Goal: Communication & Community: Answer question/provide support

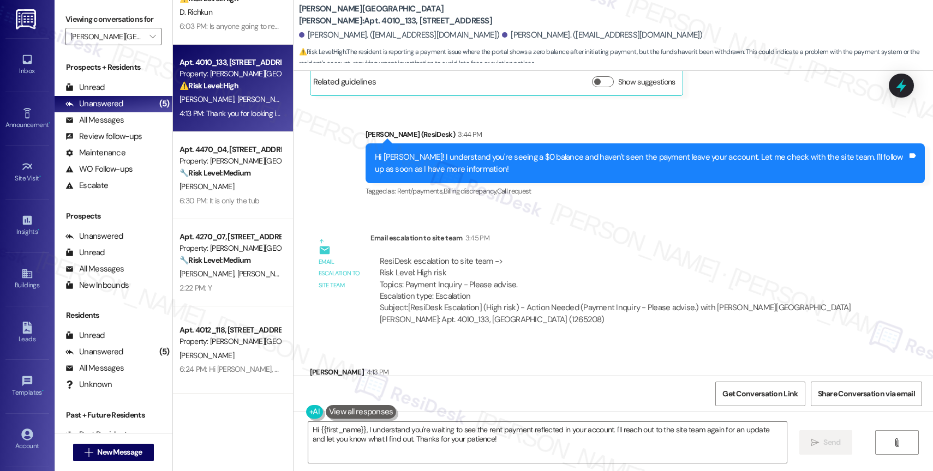
scroll to position [3970, 0]
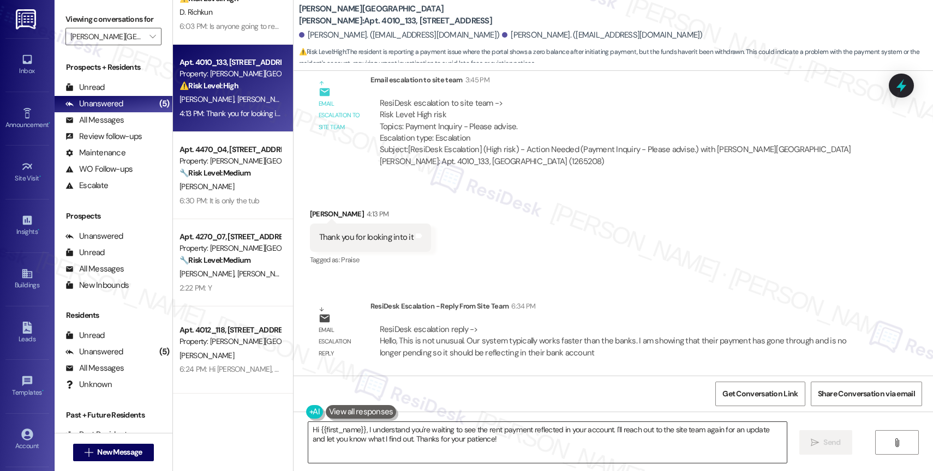
click at [369, 443] on textarea "Hi {{first_name}}, I understand you're waiting to see the rent payment reflecte…" at bounding box center [547, 442] width 478 height 41
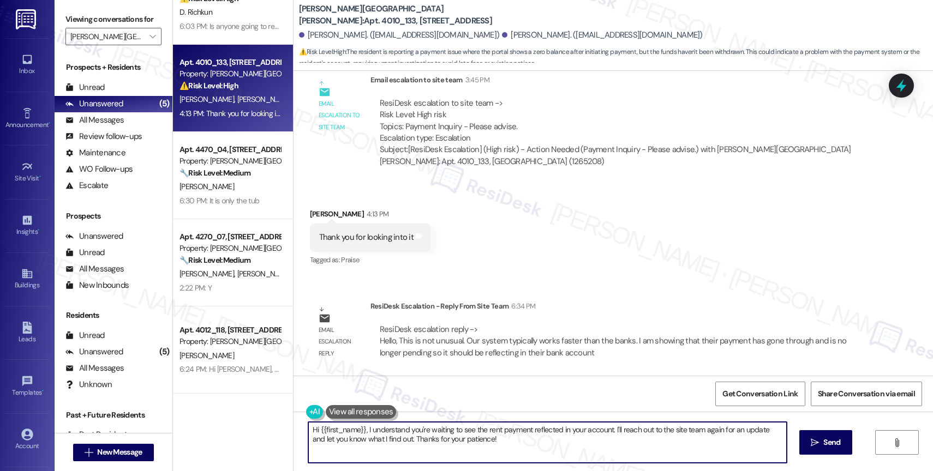
click at [369, 443] on textarea "Hi {{first_name}}, I understand you're waiting to see the rent payment reflecte…" at bounding box center [547, 442] width 478 height 41
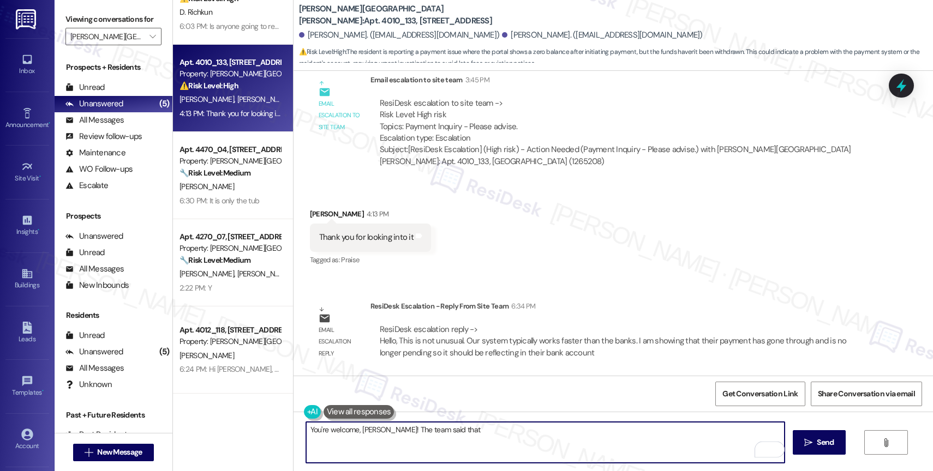
paste textarea "This is not unusual. Our system typically works faster than the banks. I am sho…"
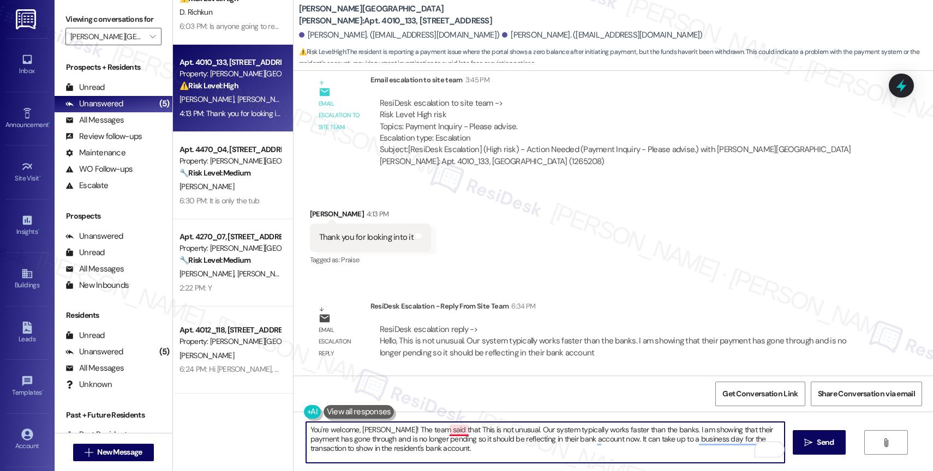
click at [453, 430] on textarea "You're welcome, [PERSON_NAME]! The team said that This is not unusual. Our syst…" at bounding box center [545, 442] width 478 height 41
click at [669, 430] on textarea "You're welcome, [PERSON_NAME]! The team said that this is not unusual. Our syst…" at bounding box center [545, 442] width 478 height 41
click at [731, 426] on textarea "You're welcome, [PERSON_NAME]! The team said that this is not unusual. Our syst…" at bounding box center [545, 442] width 478 height 41
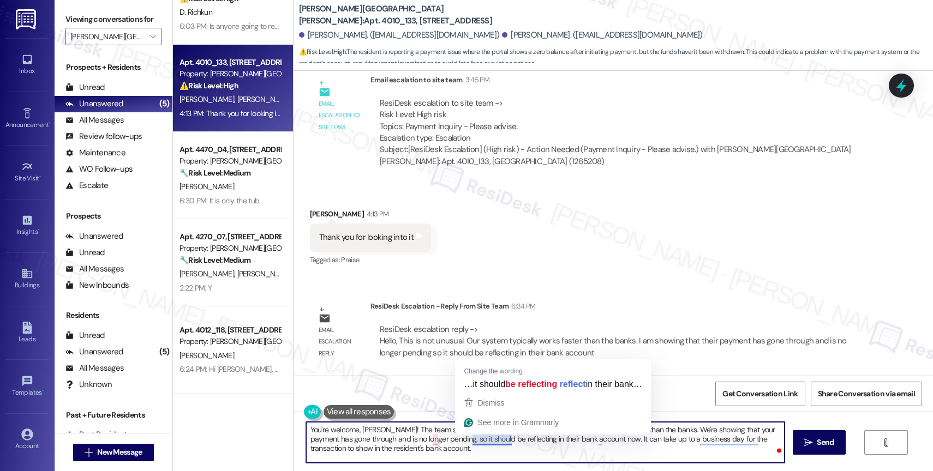
click at [527, 438] on textarea "You're welcome, [PERSON_NAME]! The team said that this is not unusual. Our syst…" at bounding box center [545, 442] width 478 height 41
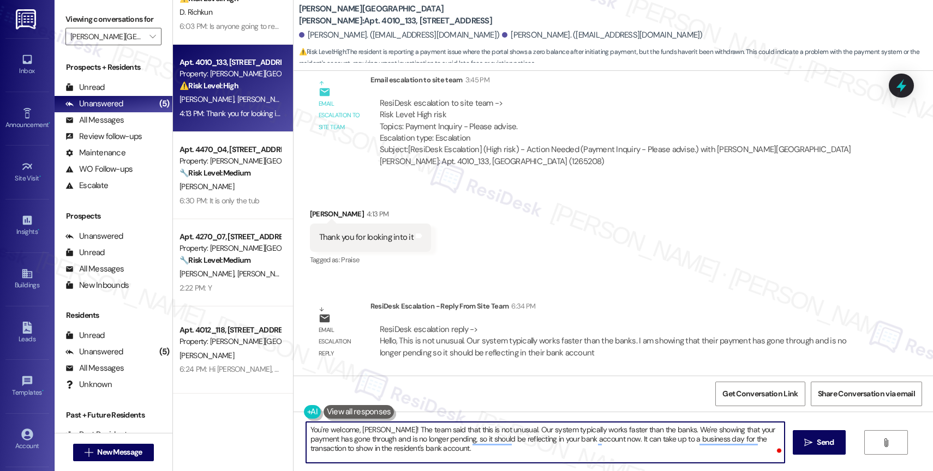
click at [607, 454] on textarea "You're welcome, [PERSON_NAME]! The team said that this is not unusual. Our syst…" at bounding box center [545, 442] width 478 height 41
click at [418, 455] on textarea "You're welcome, [PERSON_NAME]! The team said that this is not unusual. Our syst…" at bounding box center [545, 442] width 478 height 41
type textarea "You're welcome, [PERSON_NAME]! The team said that this is not unusual. Our syst…"
click at [771, 449] on div "1" at bounding box center [767, 449] width 12 height 12
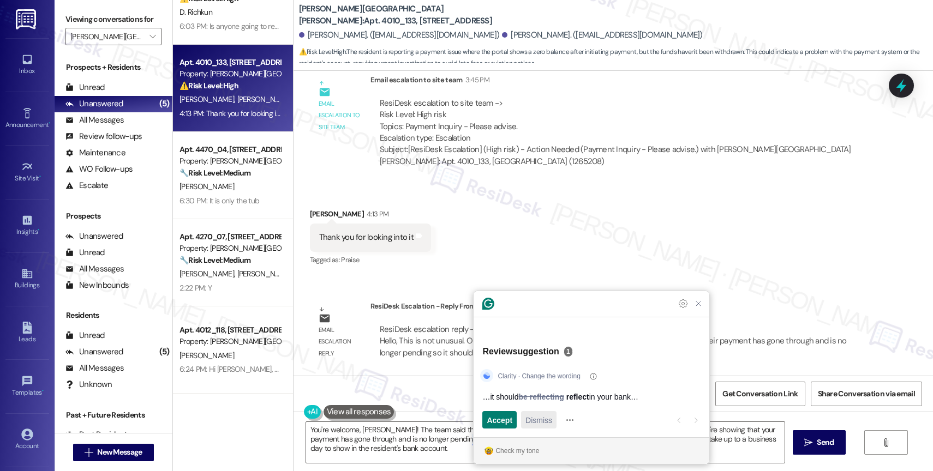
click at [535, 416] on span "Dismiss" at bounding box center [538, 420] width 27 height 11
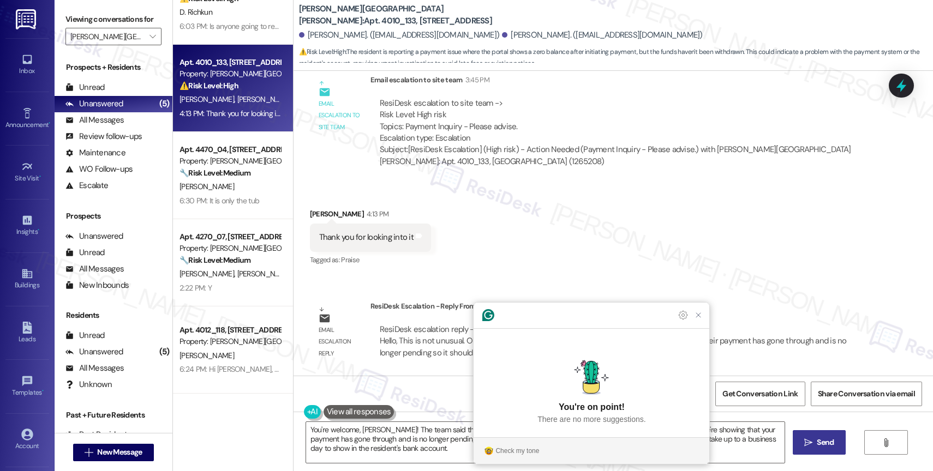
click at [806, 440] on icon "" at bounding box center [808, 443] width 8 height 9
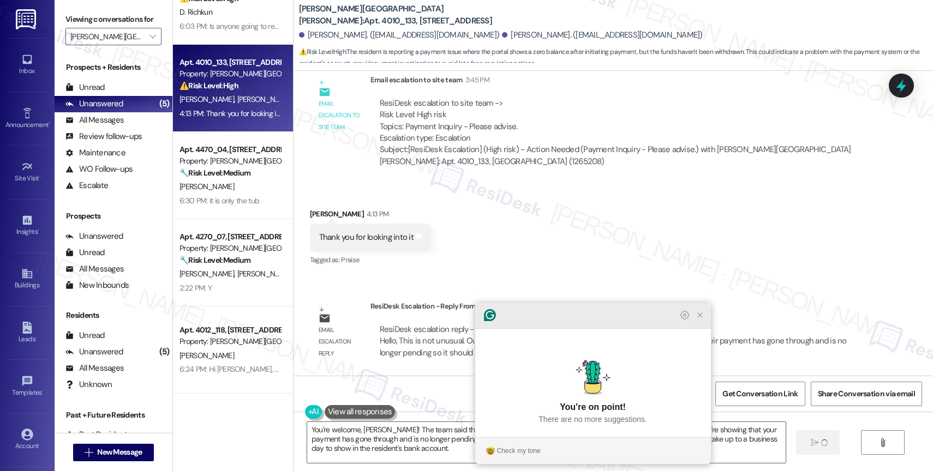
click at [700, 320] on icon "Close Grammarly Assistant" at bounding box center [699, 315] width 9 height 9
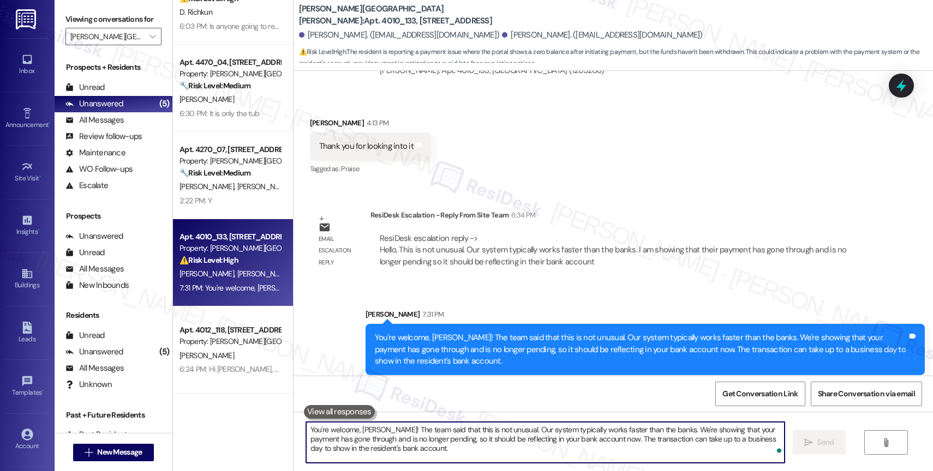
scroll to position [4070, 0]
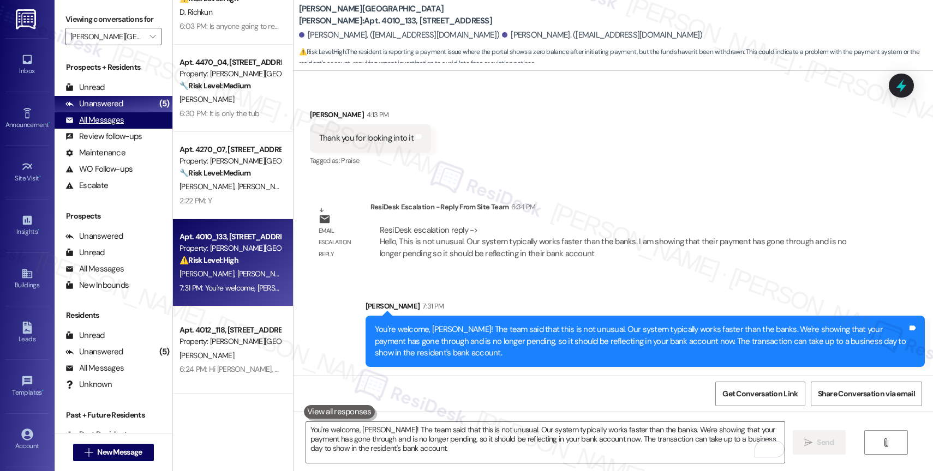
click at [131, 129] on div "All Messages (undefined)" at bounding box center [114, 120] width 118 height 16
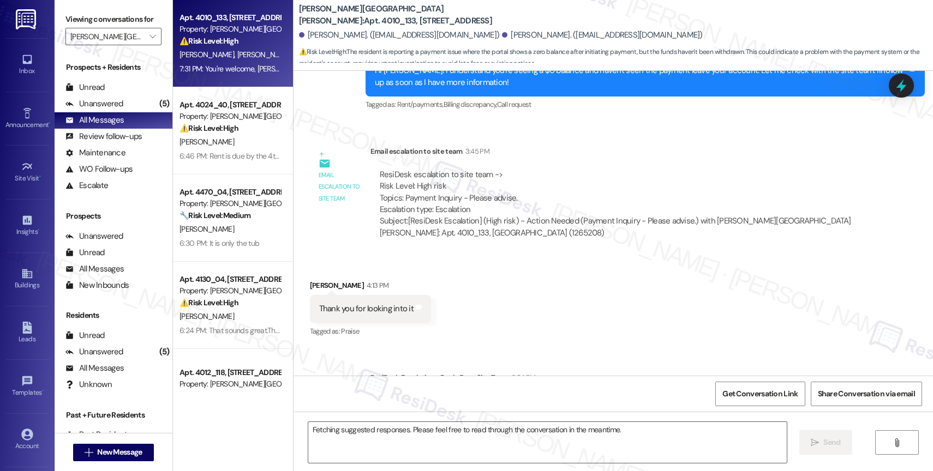
scroll to position [3871, 0]
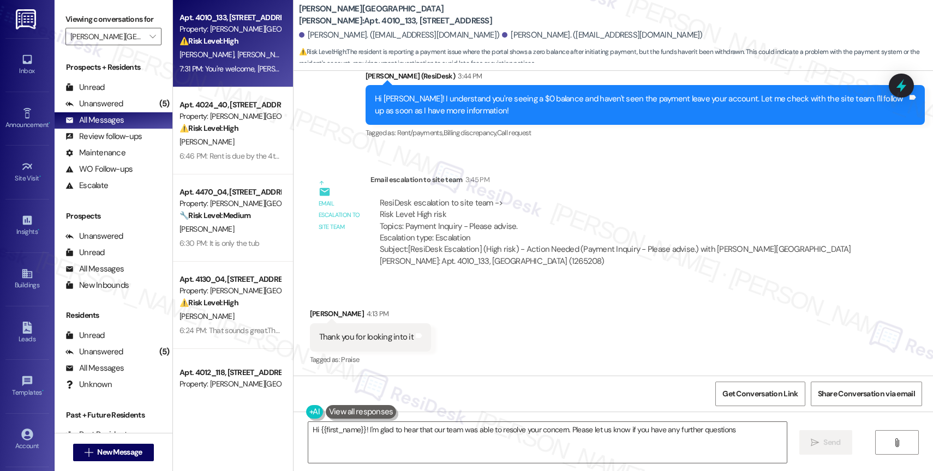
type textarea "Hi {{first_name}}! I'm glad to hear that our team was able to resolve your conc…"
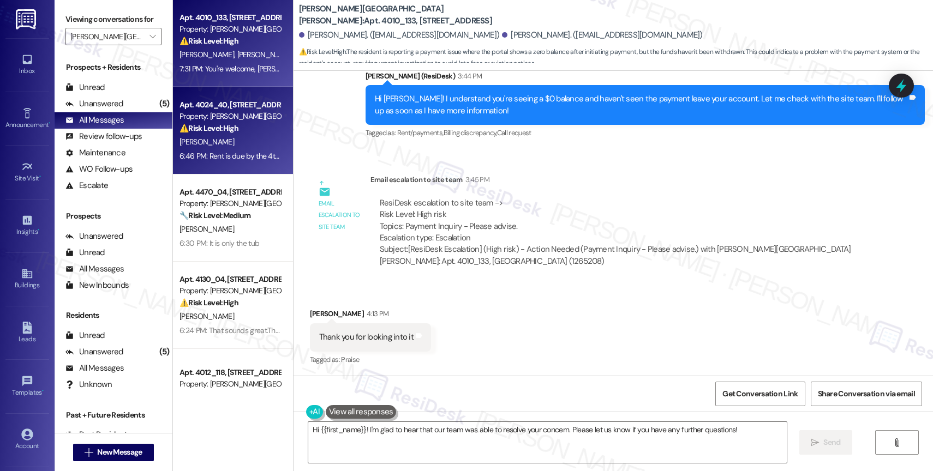
click at [273, 142] on div "Apt. 4024_40, [STREET_ADDRESS] Property: [PERSON_NAME][GEOGRAPHIC_DATA][PERSON_…" at bounding box center [233, 130] width 120 height 87
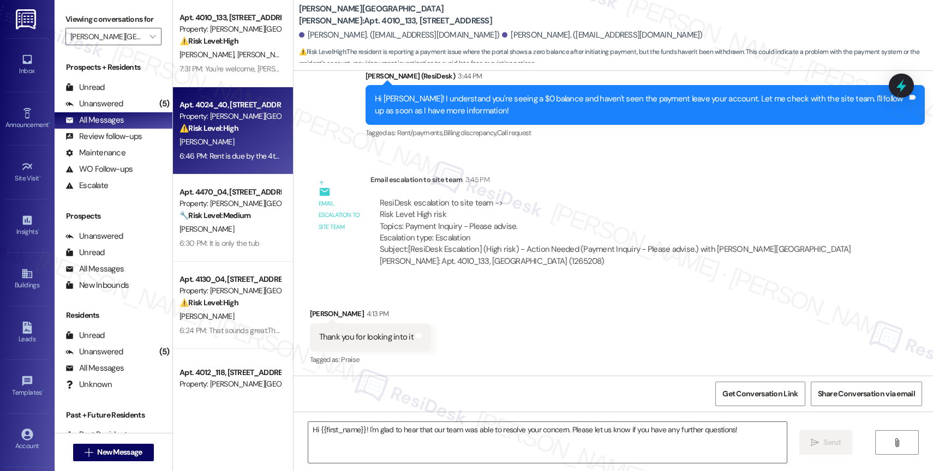
type textarea "Fetching suggested responses. Please feel free to read through the conversation…"
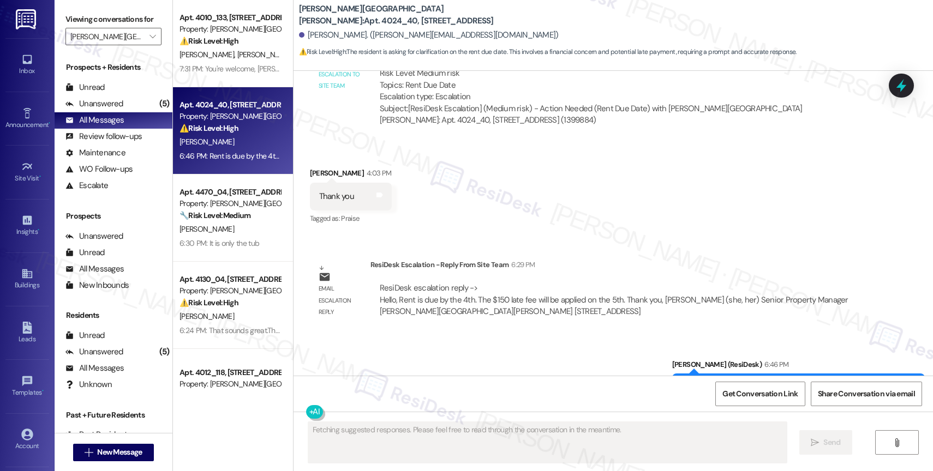
scroll to position [4063, 0]
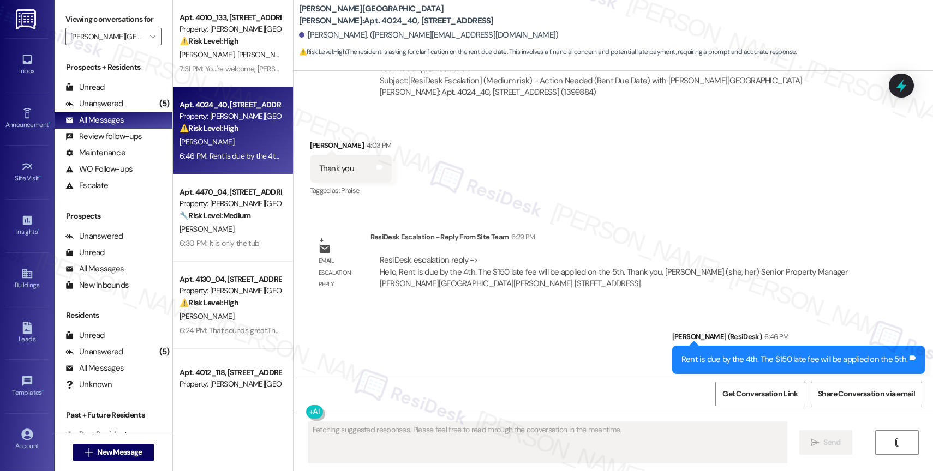
click at [456, 338] on div "Sent via SMS [PERSON_NAME] (ResiDesk) 6:46 PM Rent is due by the 4th. The $150 …" at bounding box center [612, 353] width 639 height 92
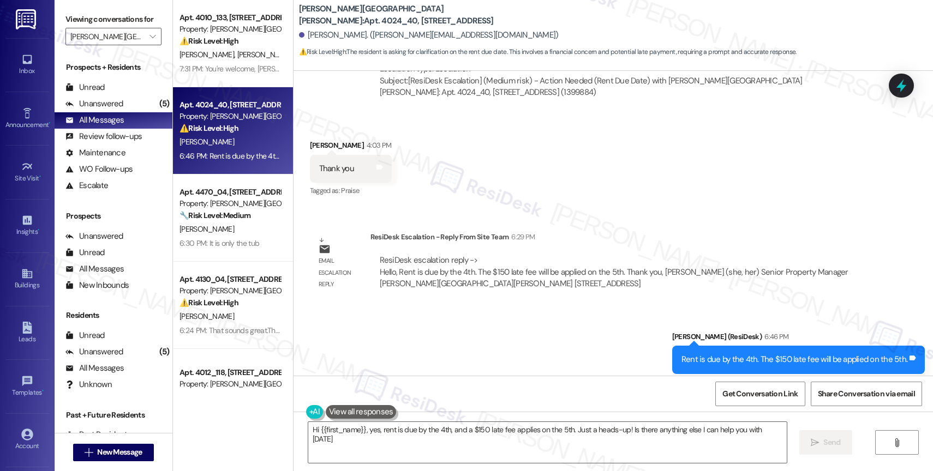
type textarea "Hi {{first_name}}, yes, rent is due by the 4th, and a $150 late fee applies on …"
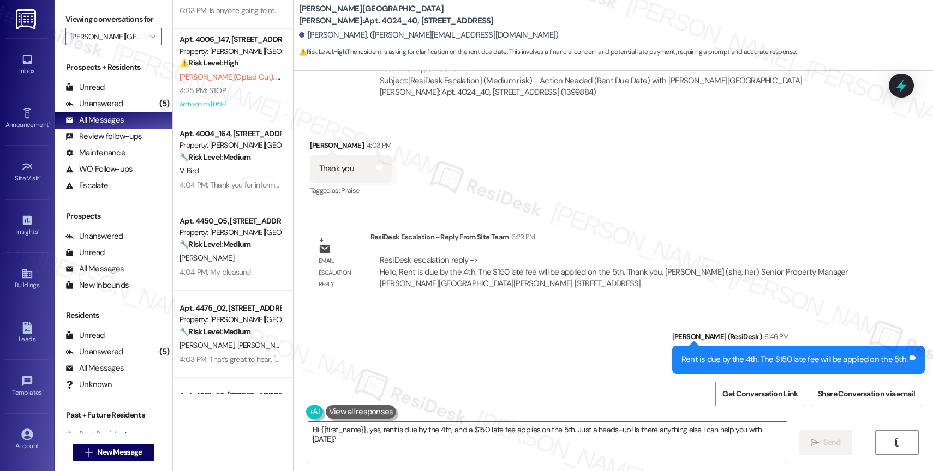
scroll to position [591, 0]
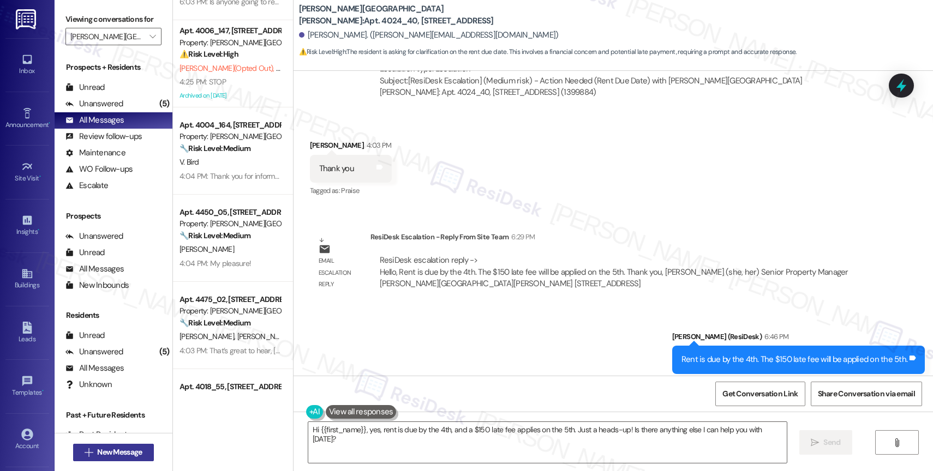
click at [106, 449] on span "New Message" at bounding box center [119, 452] width 45 height 11
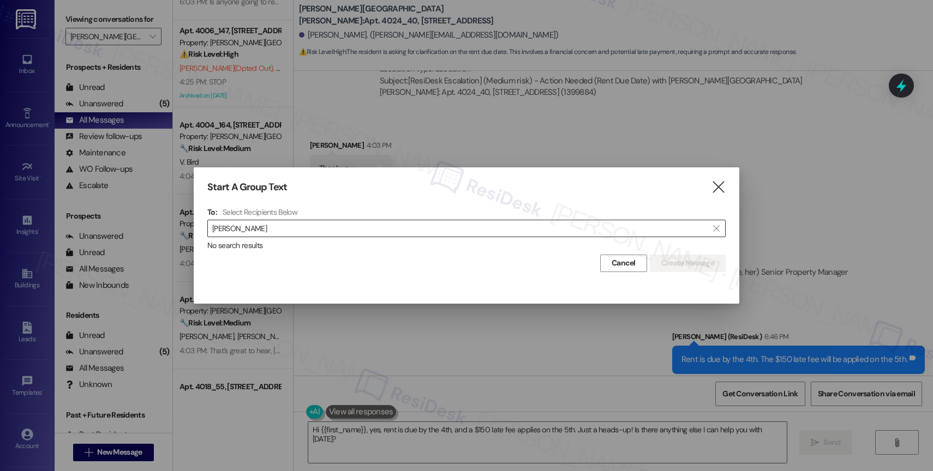
click at [230, 228] on input "[PERSON_NAME]" at bounding box center [459, 228] width 495 height 15
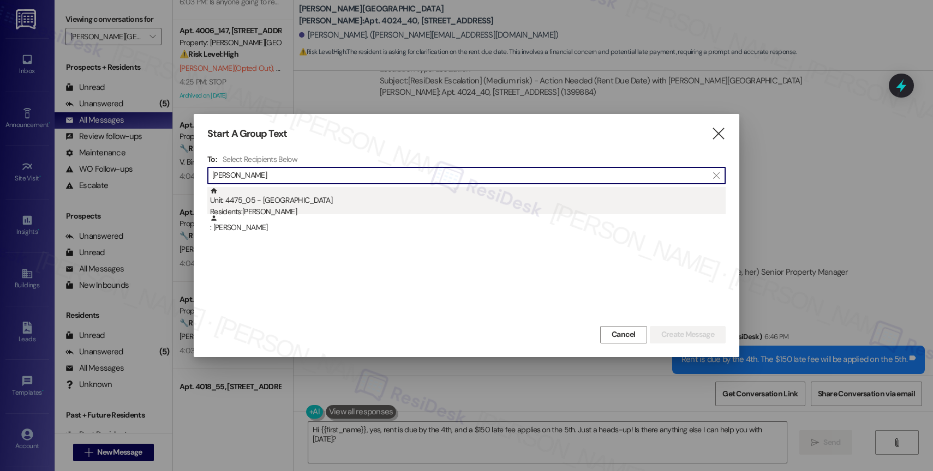
type input "[PERSON_NAME]"
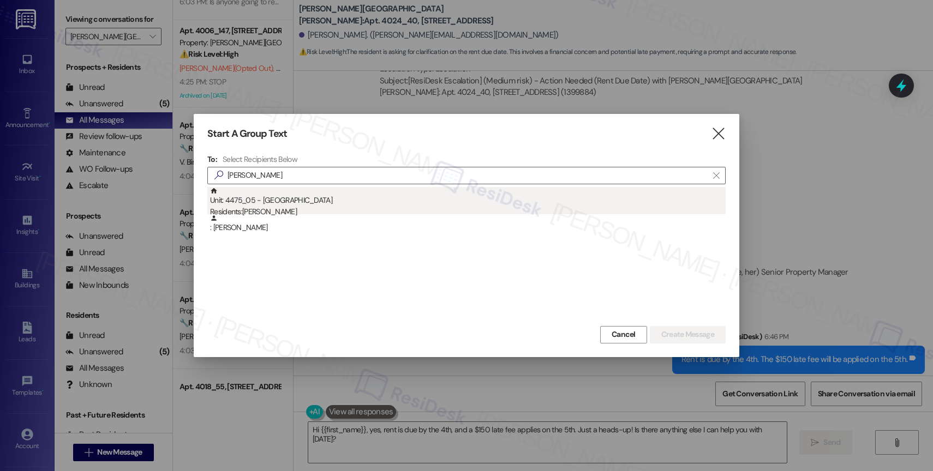
click at [312, 202] on div "Unit: 4475_05 - 4275 NW Clubhouse Pl Residents: [PERSON_NAME]" at bounding box center [467, 202] width 515 height 31
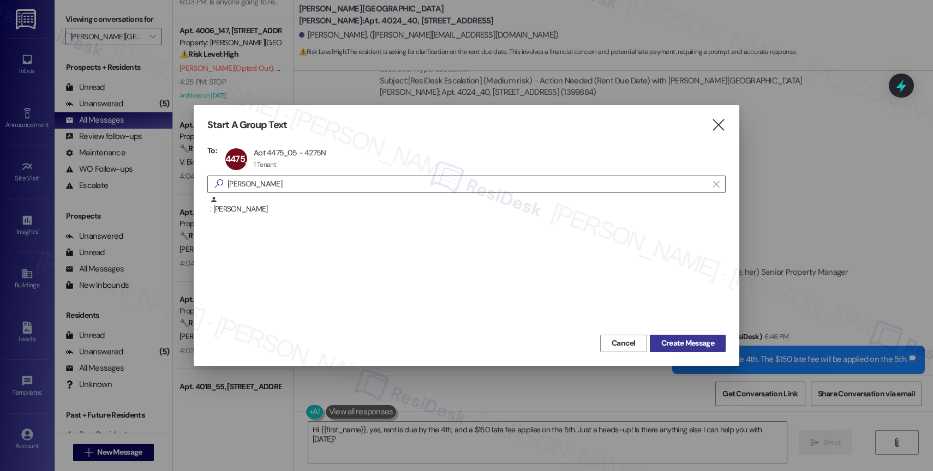
click at [682, 338] on span "Create Message" at bounding box center [687, 343] width 53 height 11
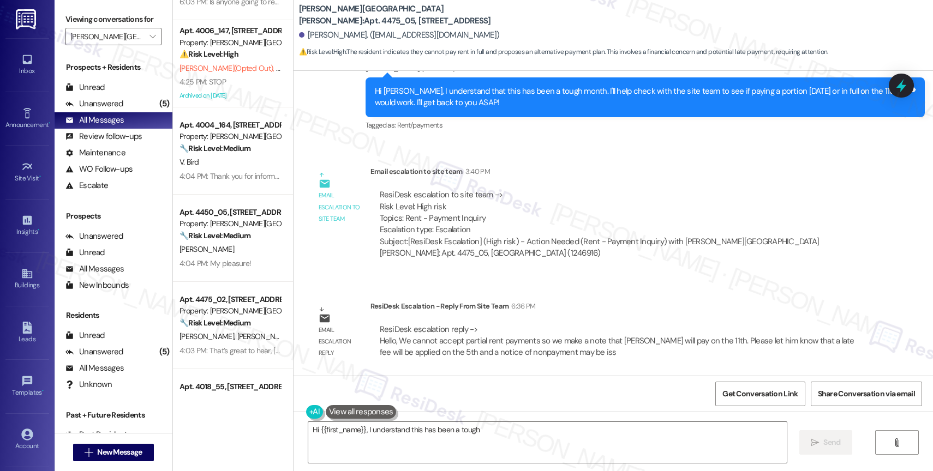
scroll to position [3171, 0]
drag, startPoint x: 363, startPoint y: 427, endPoint x: 520, endPoint y: 445, distance: 158.1
click at [520, 445] on textarea "Hi {{first_name}}, I understand this has been a tough month. While I check with…" at bounding box center [547, 442] width 478 height 41
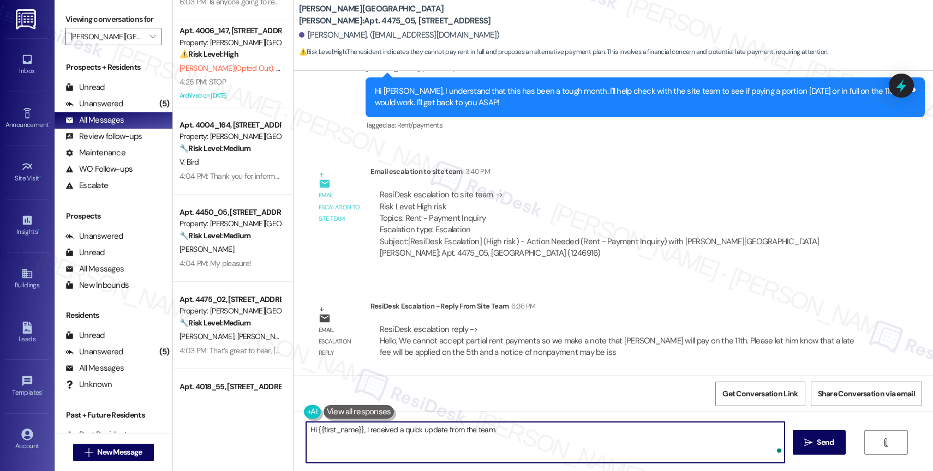
paste textarea "We cannot accept partial rent payments so we make a note that [PERSON_NAME] wil…"
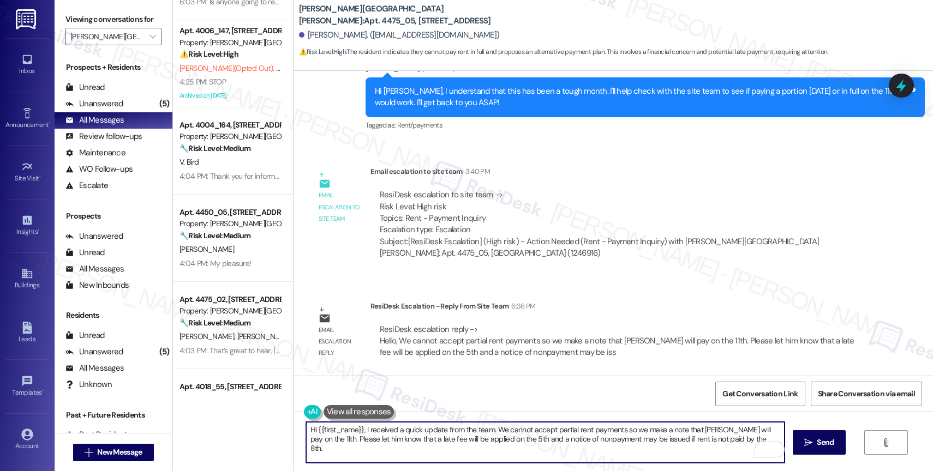
click at [498, 426] on textarea "Hi {{first_name}}, I received a quick update from the team. We cannot accept pa…" at bounding box center [545, 442] width 478 height 41
drag, startPoint x: 726, startPoint y: 433, endPoint x: 697, endPoint y: 431, distance: 29.0
click at [697, 431] on textarea "Hi {{first_name}}, I received a quick update from the team. We cannot accept pa…" at bounding box center [545, 442] width 478 height 41
click at [344, 440] on textarea "Hi {{first_name}}, I received a quick update from the team. We cannot accept pa…" at bounding box center [545, 442] width 478 height 41
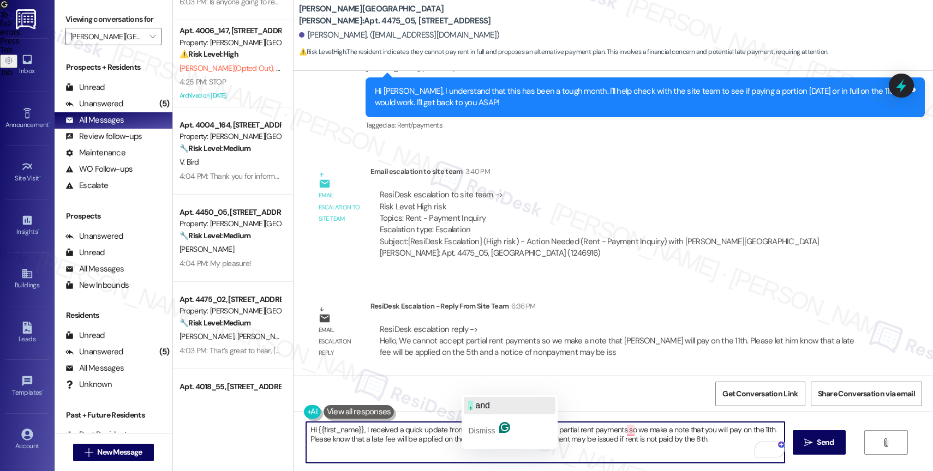
click at [478, 404] on span "and" at bounding box center [482, 405] width 15 height 9
click at [711, 442] on textarea "Hi {{first_name}}, I received a quick update from the team. We cannot accept pa…" at bounding box center [545, 442] width 478 height 41
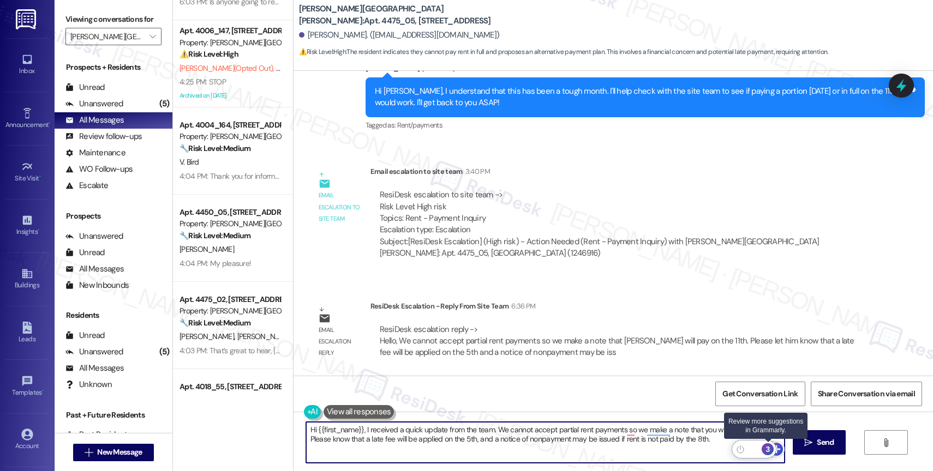
click at [769, 448] on div "3" at bounding box center [767, 449] width 12 height 12
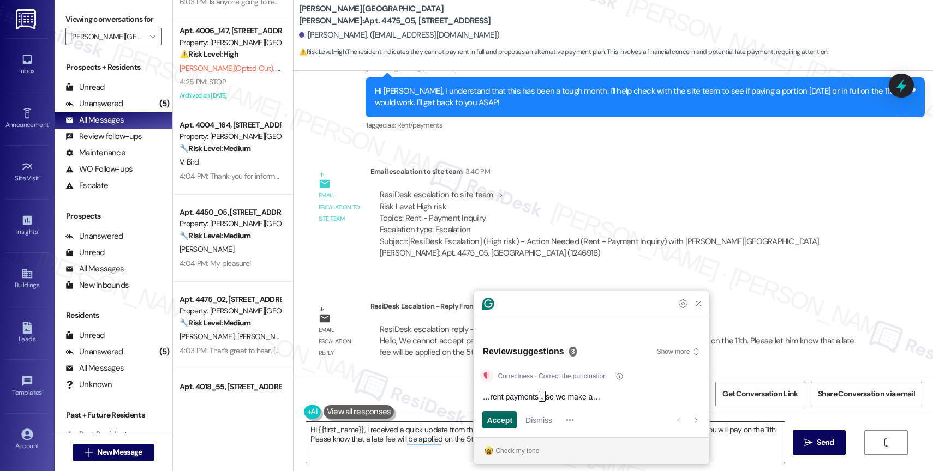
click at [493, 423] on span "Accept" at bounding box center [500, 420] width 26 height 11
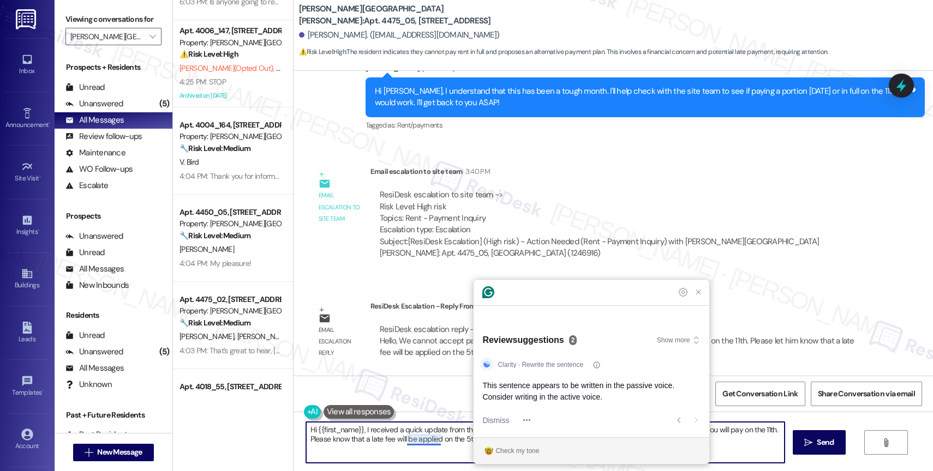
click at [574, 415] on div "Dismiss and open previous suggestion" at bounding box center [574, 419] width 192 height 17
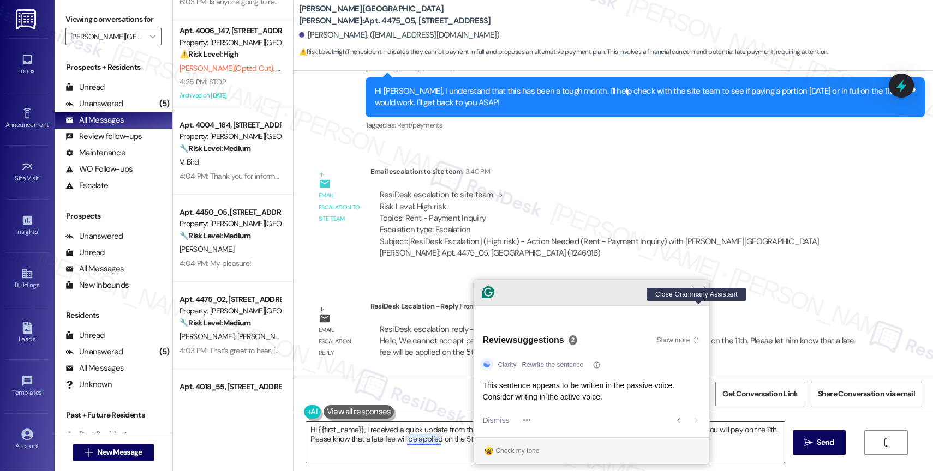
click at [697, 297] on icon "Close Grammarly Assistant" at bounding box center [698, 292] width 9 height 9
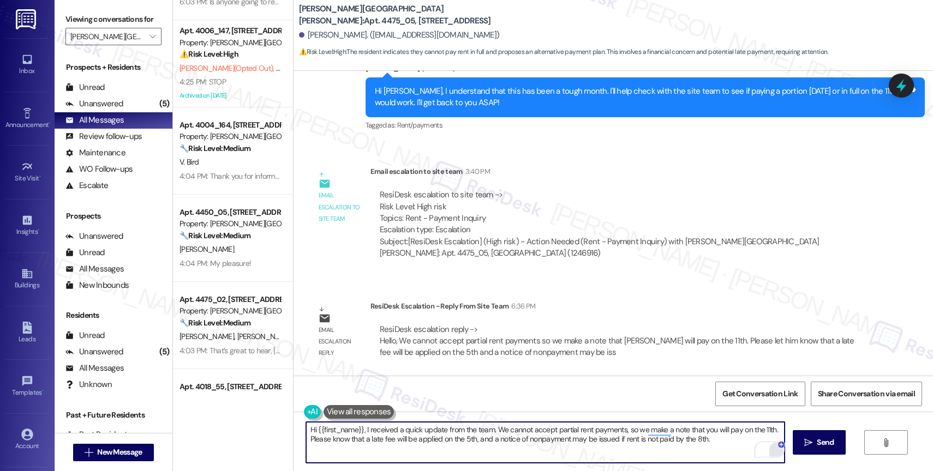
click at [715, 443] on textarea "Hi {{first_name}}, I received a quick update from the team. We cannot accept pa…" at bounding box center [545, 442] width 478 height 41
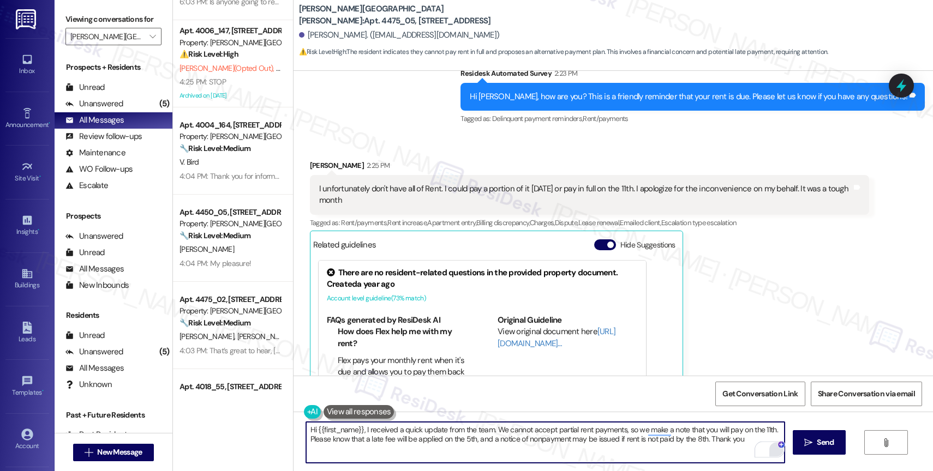
scroll to position [2693, 0]
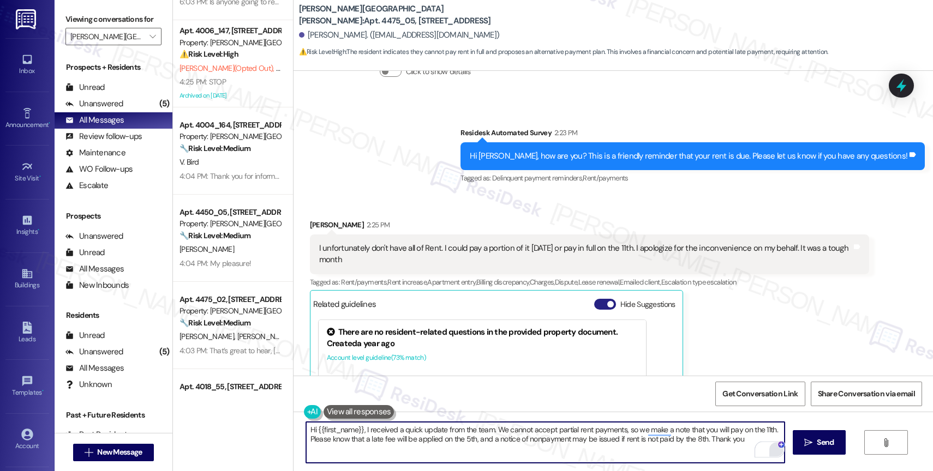
click at [597, 303] on button "Hide Suggestions" at bounding box center [605, 304] width 22 height 11
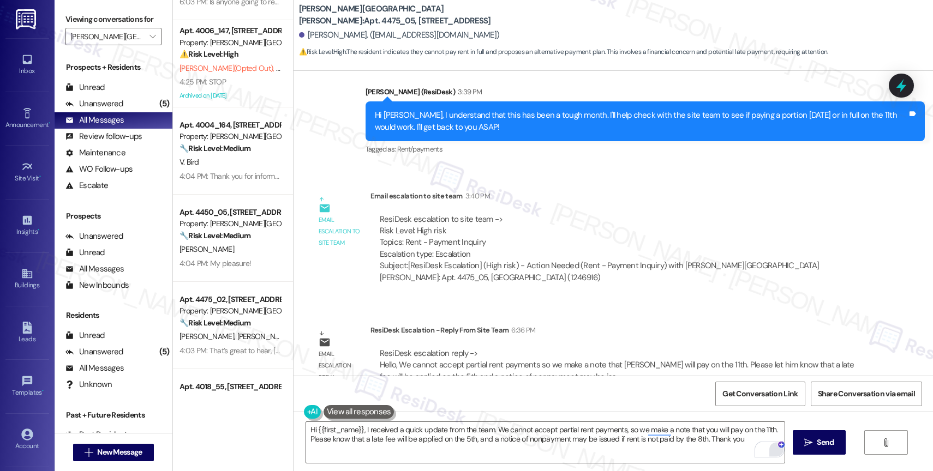
scroll to position [2982, 0]
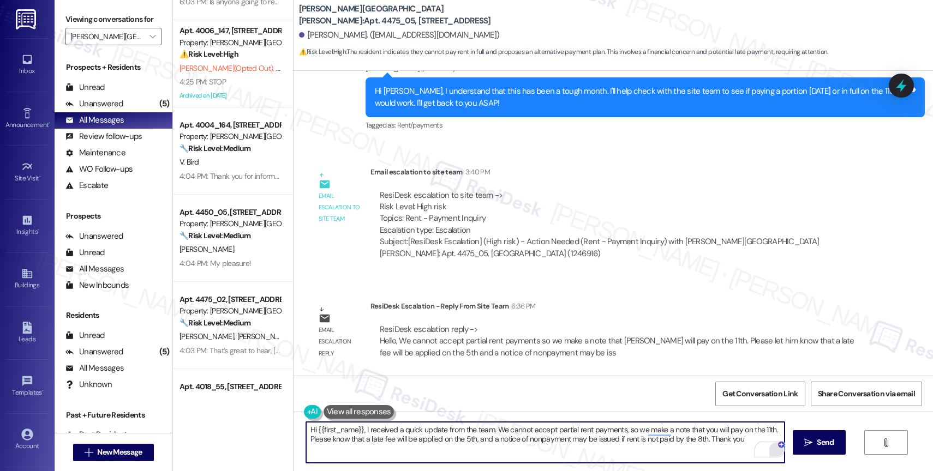
drag, startPoint x: 700, startPoint y: 441, endPoint x: 746, endPoint y: 447, distance: 46.8
click at [746, 447] on div "Hi {{first_name}}, I received a quick update from the team. We cannot accept pa…" at bounding box center [544, 443] width 479 height 42
type textarea "Hi {{first_name}}, I received a quick update from the team. We cannot accept pa…"
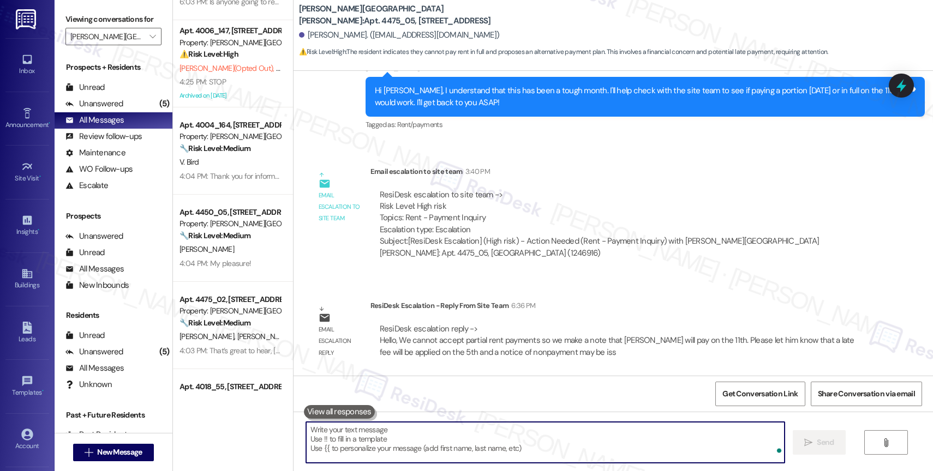
scroll to position [3070, 0]
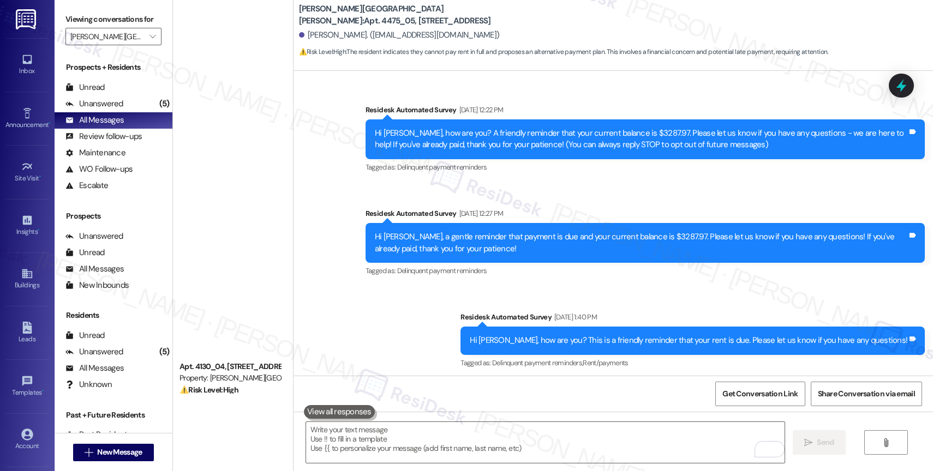
scroll to position [3070, 0]
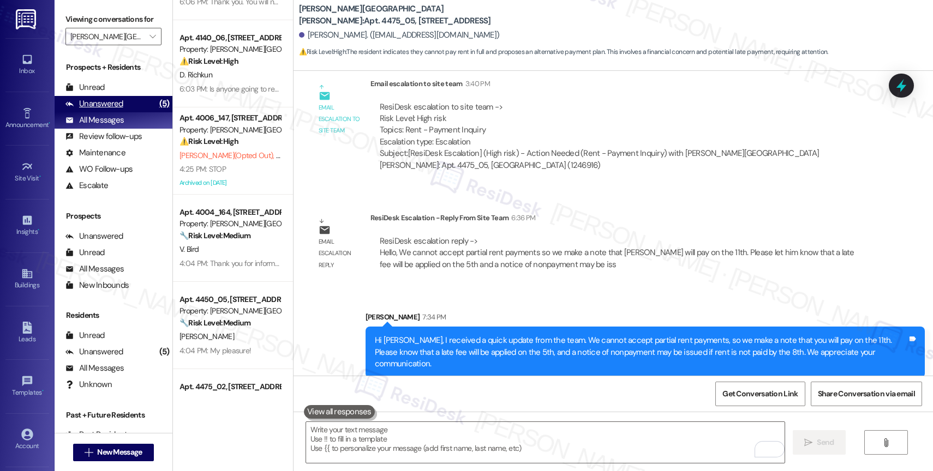
click at [111, 110] on div "Unanswered" at bounding box center [94, 103] width 58 height 11
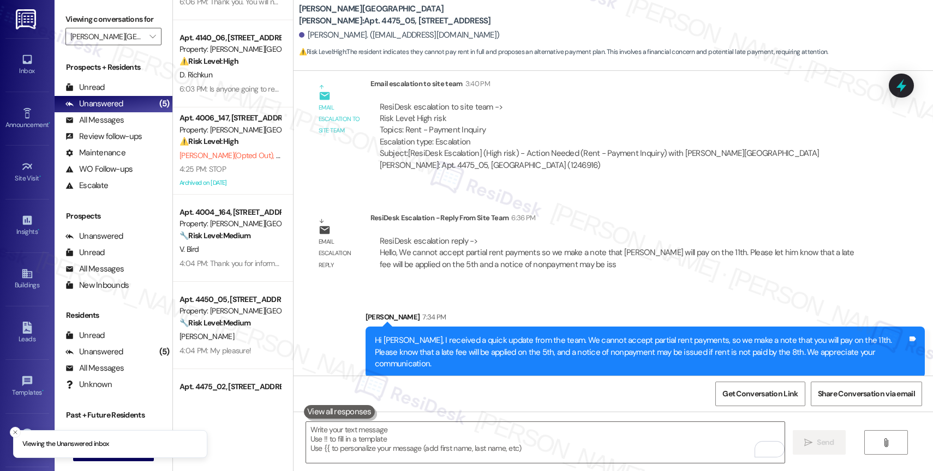
scroll to position [43, 0]
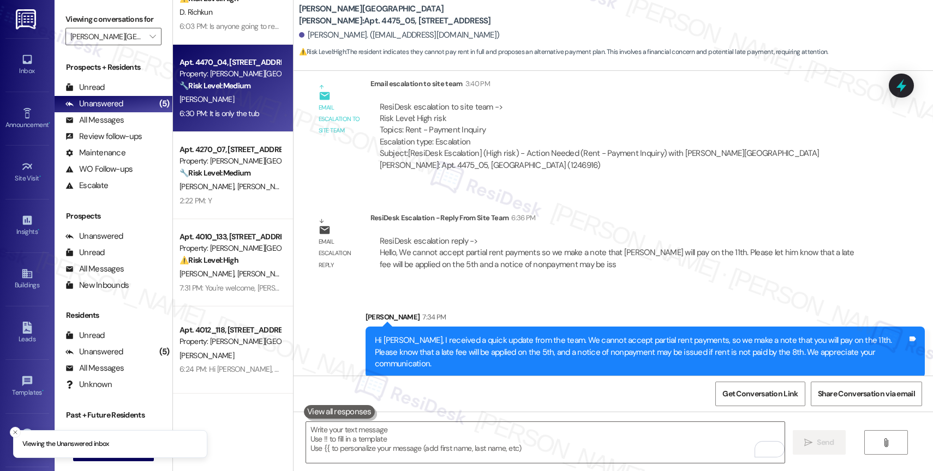
click at [233, 109] on div "6:30 PM: It is only the tub 6:30 PM: It is only the tub" at bounding box center [219, 114] width 80 height 10
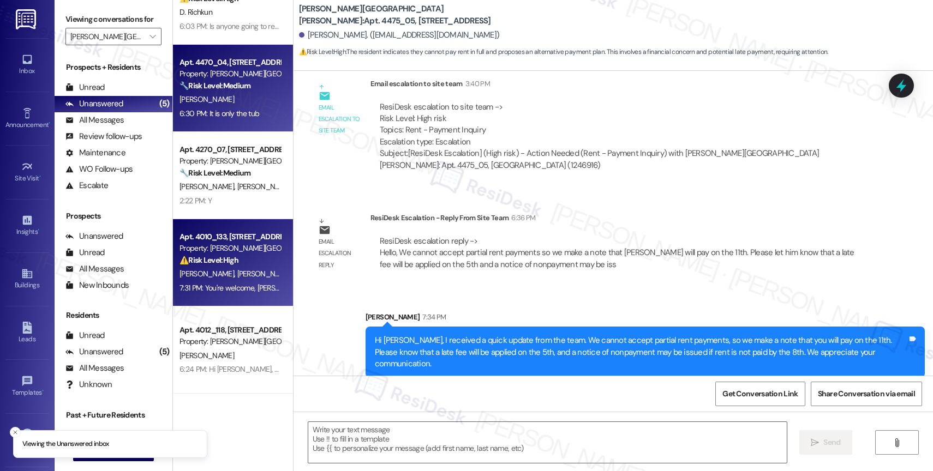
type textarea "Fetching suggested responses. Please feel free to read through the conversation…"
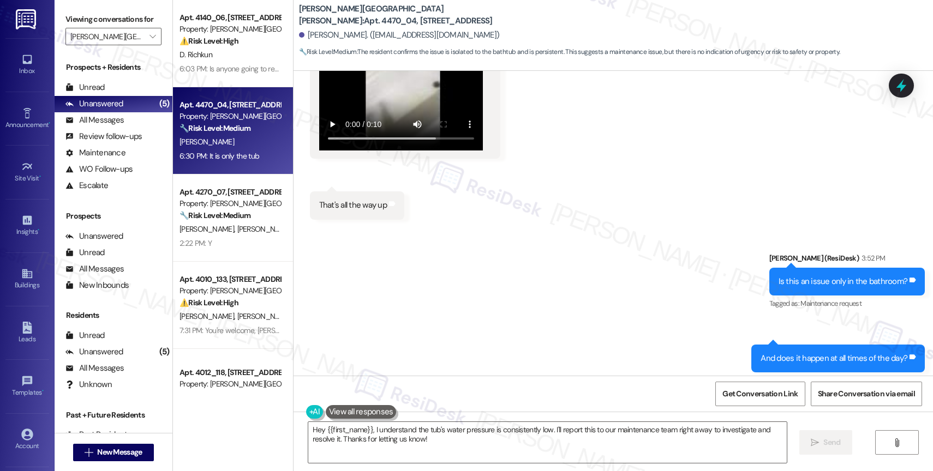
scroll to position [1083, 0]
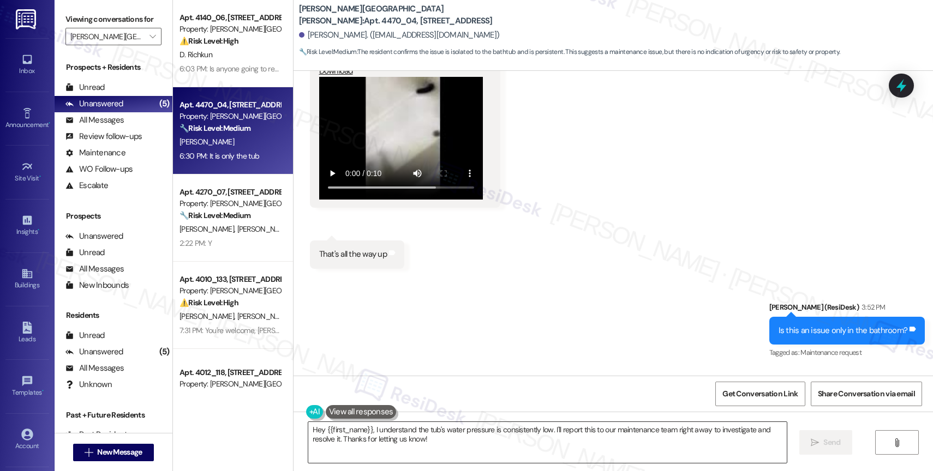
click at [407, 438] on textarea "Hey {{first_name}}, I understand the tub's water pressure is consistently low. …" at bounding box center [547, 442] width 478 height 41
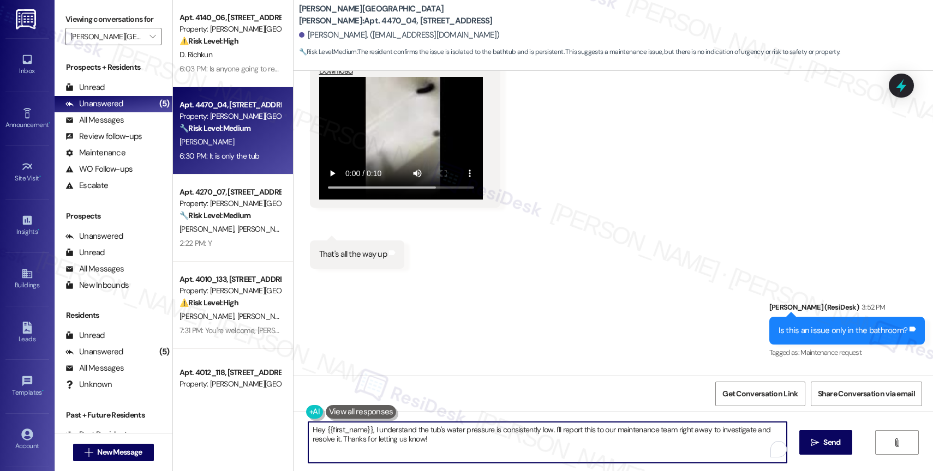
click at [407, 438] on textarea "Hey {{first_name}}, I understand the tub's water pressure is consistently low. …" at bounding box center [547, 442] width 478 height 41
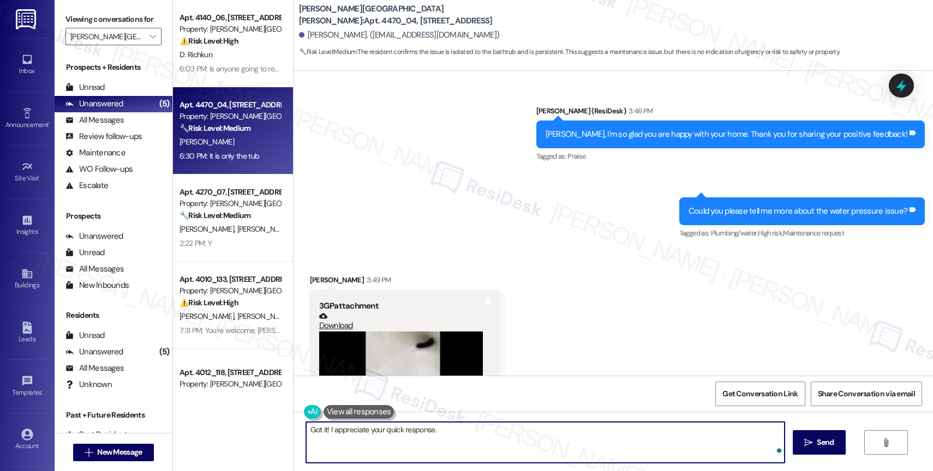
scroll to position [819, 0]
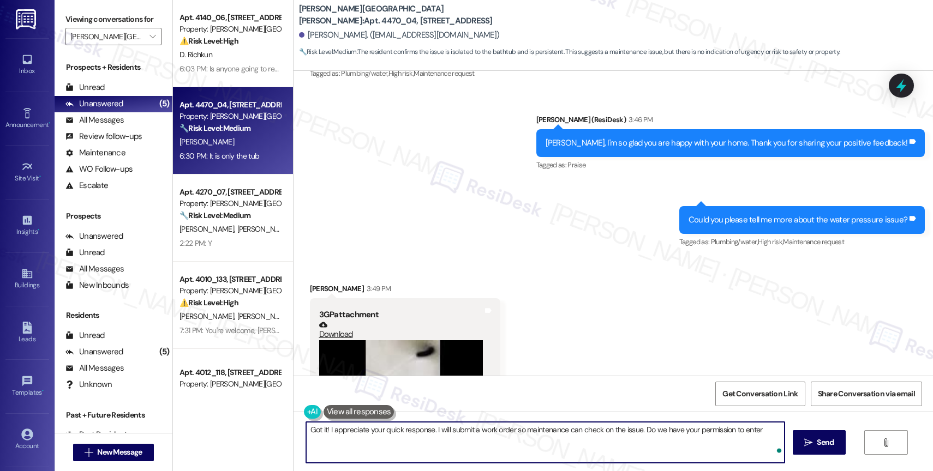
type textarea "Got it! I appreciate your quick response. I will submit a work order so mainten…"
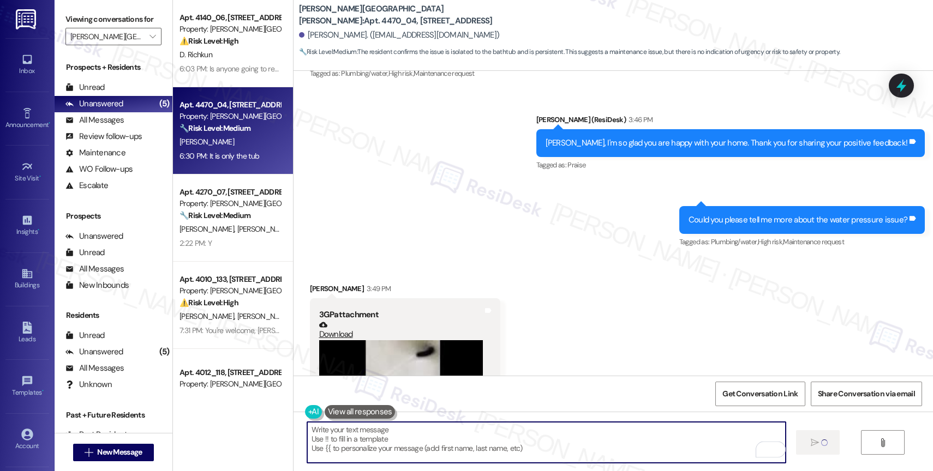
type textarea "Fetching suggested responses. Please feel free to read through the conversation…"
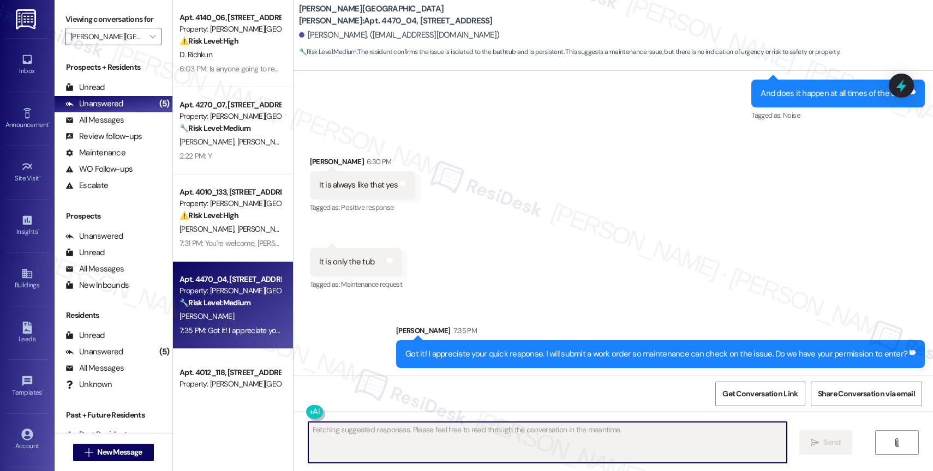
scroll to position [1398, 0]
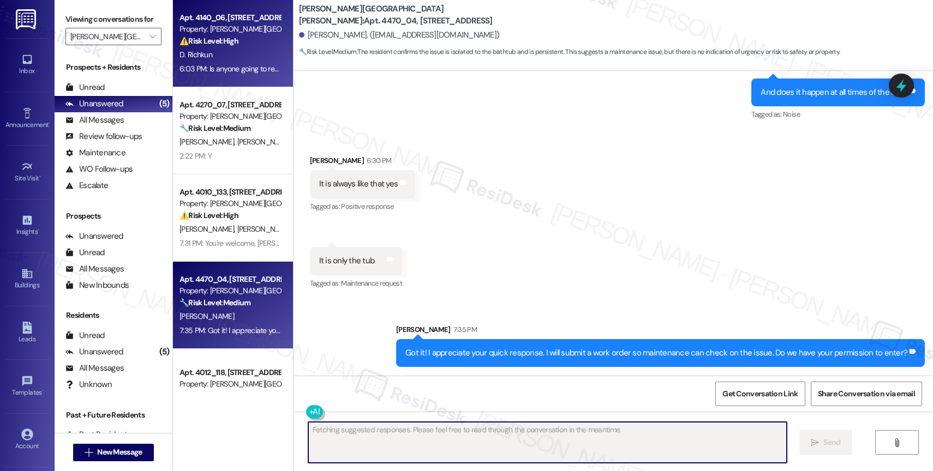
click at [224, 65] on div "6:03 PM: Is anyone going to respond to me??? 6:03 PM: Is anyone going to respon…" at bounding box center [252, 69] width 146 height 10
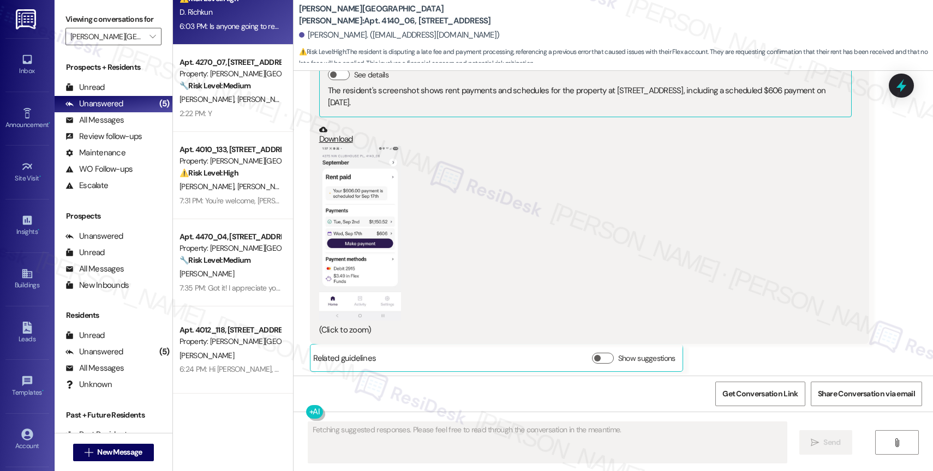
scroll to position [1321, 0]
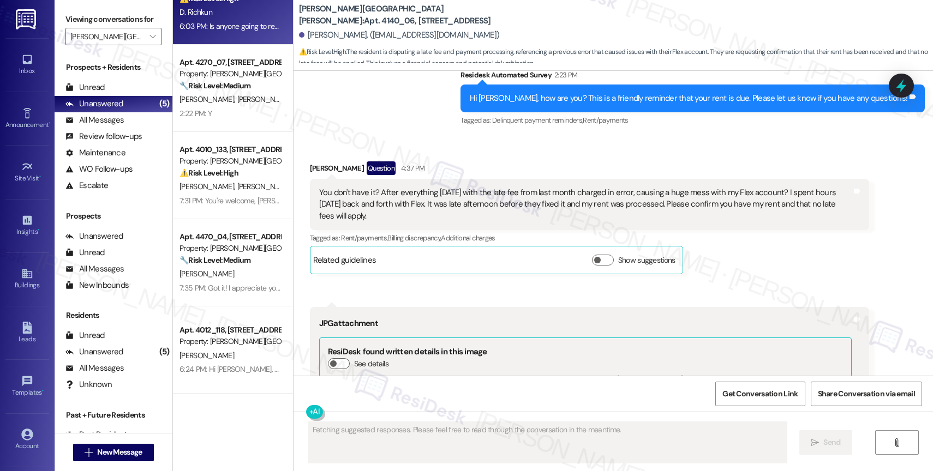
click at [493, 149] on div "Received via SMS Danna Richkun Question 4:37 PM You don't have it? After everyt…" at bounding box center [612, 450] width 639 height 627
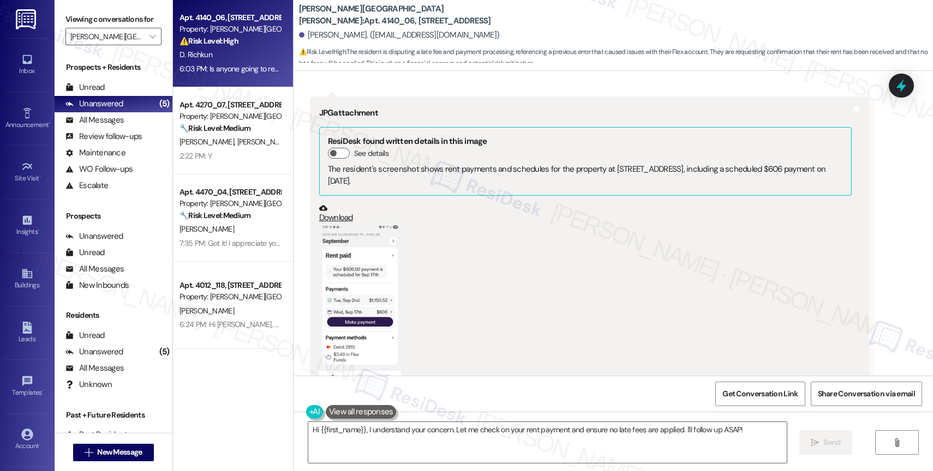
scroll to position [1645, 0]
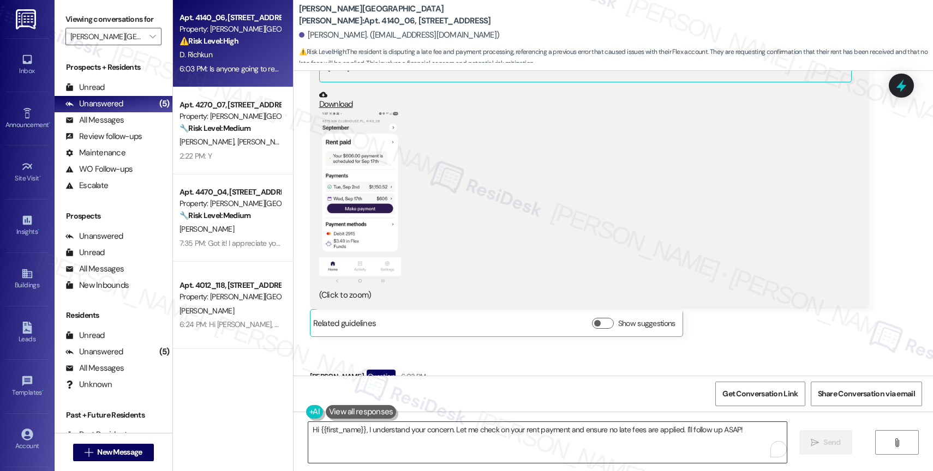
drag, startPoint x: 364, startPoint y: 429, endPoint x: 748, endPoint y: 435, distance: 384.1
click at [748, 435] on textarea "Hi {{first_name}}, I understand your concern. Let me check on your rent payment…" at bounding box center [547, 442] width 478 height 41
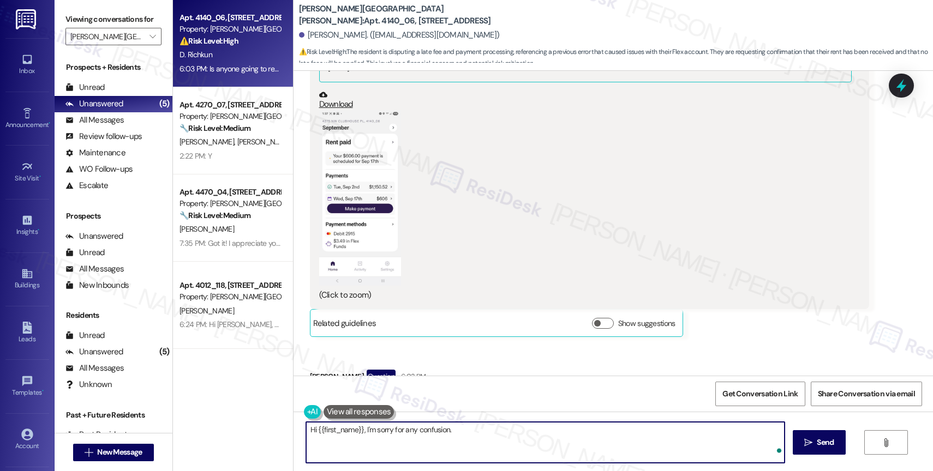
paste textarea "We sent that message to all residents as a friendly reminder that we're here to…"
click at [458, 431] on textarea "Hi {{first_name}}, I'm sorry for any confusion. We sent that message to all res…" at bounding box center [545, 442] width 478 height 41
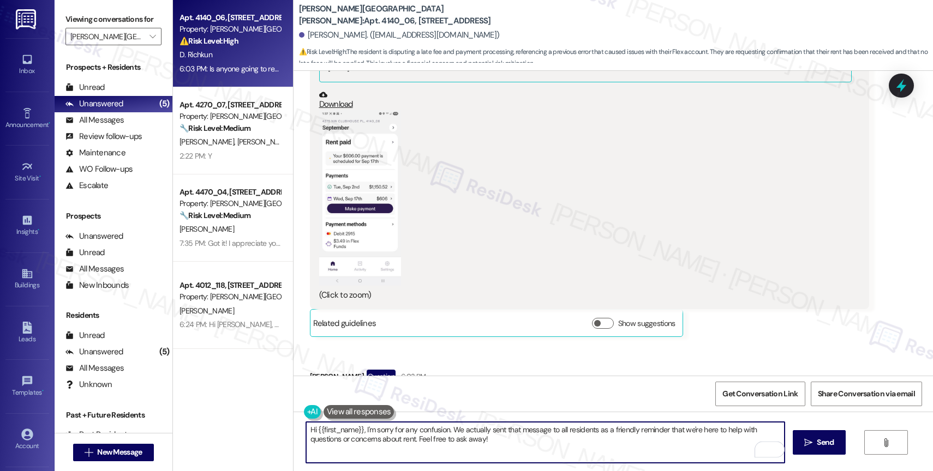
click at [536, 449] on textarea "Hi {{first_name}}, I'm sorry for any confusion. We actually sent that message t…" at bounding box center [545, 442] width 478 height 41
drag, startPoint x: 411, startPoint y: 440, endPoint x: 616, endPoint y: 457, distance: 205.3
click at [616, 457] on textarea "Hi {{first_name}}, I'm sorry for any confusion. We actually sent that message t…" at bounding box center [545, 442] width 478 height 41
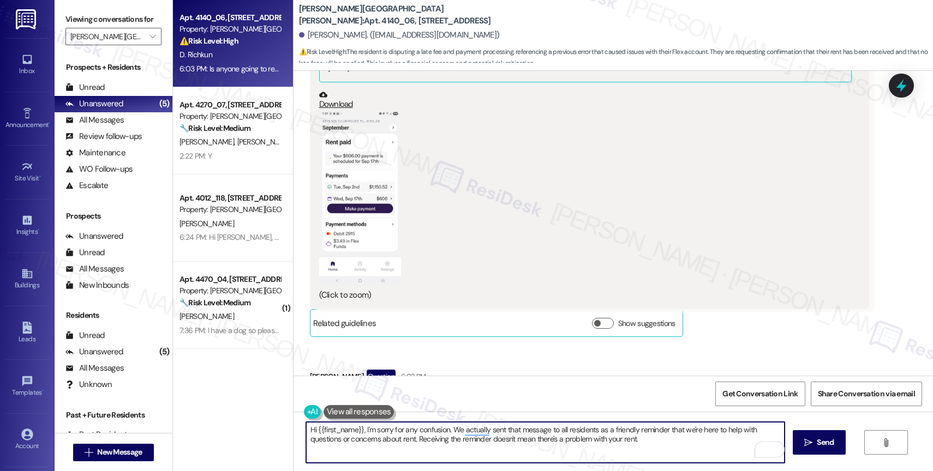
click at [369, 431] on textarea "Hi {{first_name}}, I'm sorry for any confusion. We actually sent that message t…" at bounding box center [545, 442] width 478 height 41
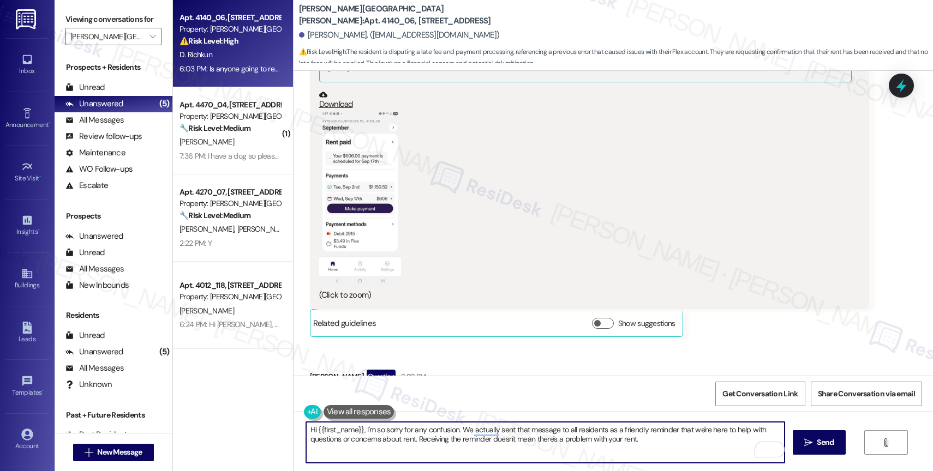
click at [669, 445] on textarea "Hi {{first_name}}, I'm so sorry for any confusion. We actually sent that messag…" at bounding box center [545, 442] width 478 height 41
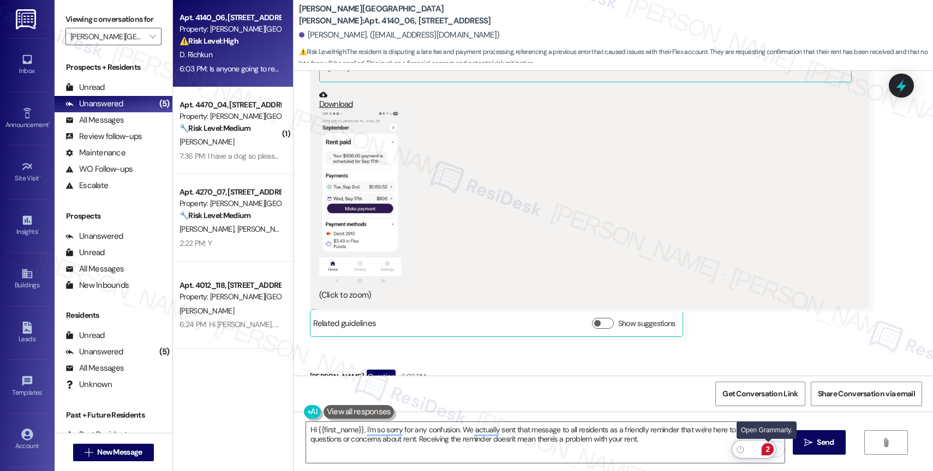
click at [771, 448] on div "2" at bounding box center [767, 449] width 12 height 12
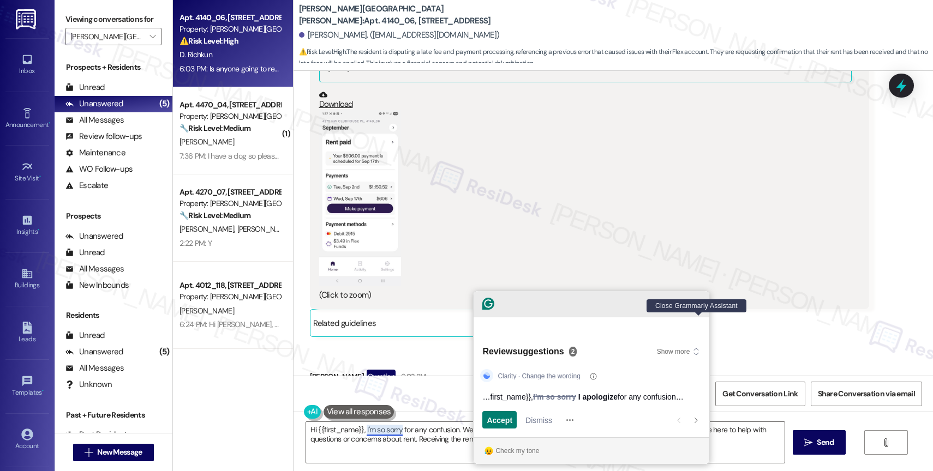
click at [703, 310] on icon "Close Grammarly Assistant" at bounding box center [698, 303] width 13 height 13
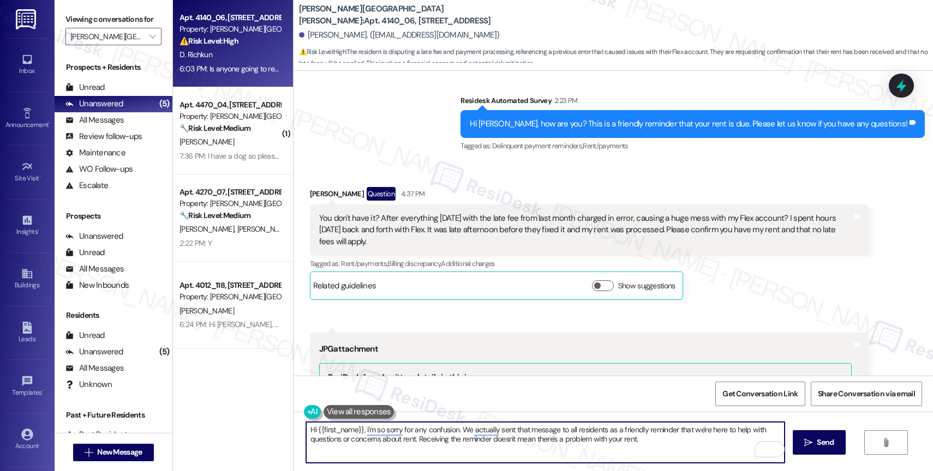
scroll to position [1345, 0]
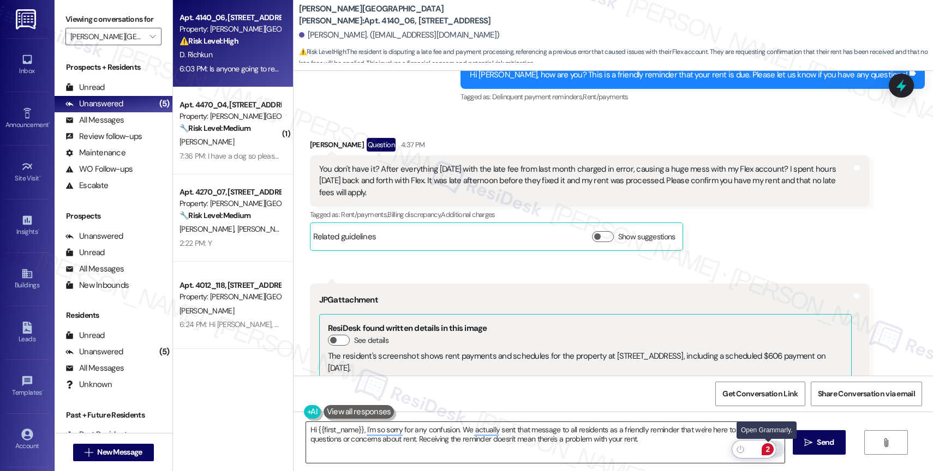
click at [769, 447] on div "2" at bounding box center [767, 449] width 12 height 12
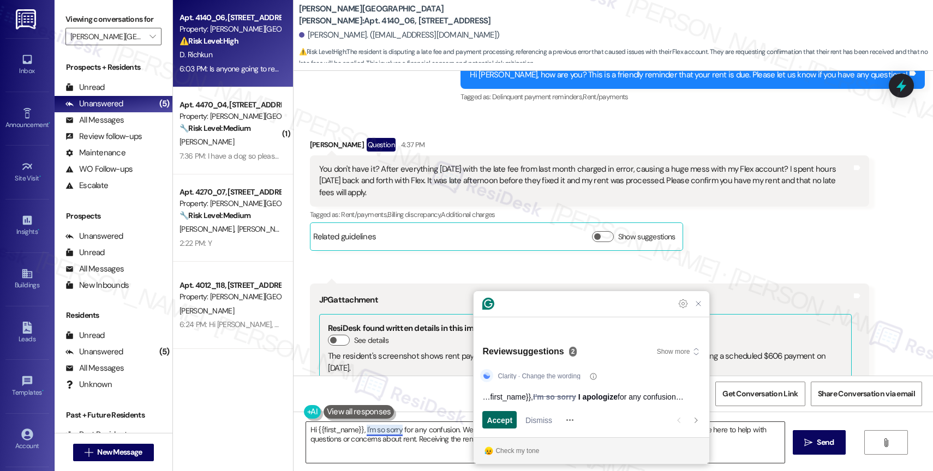
click at [507, 419] on span "Accept" at bounding box center [500, 420] width 26 height 11
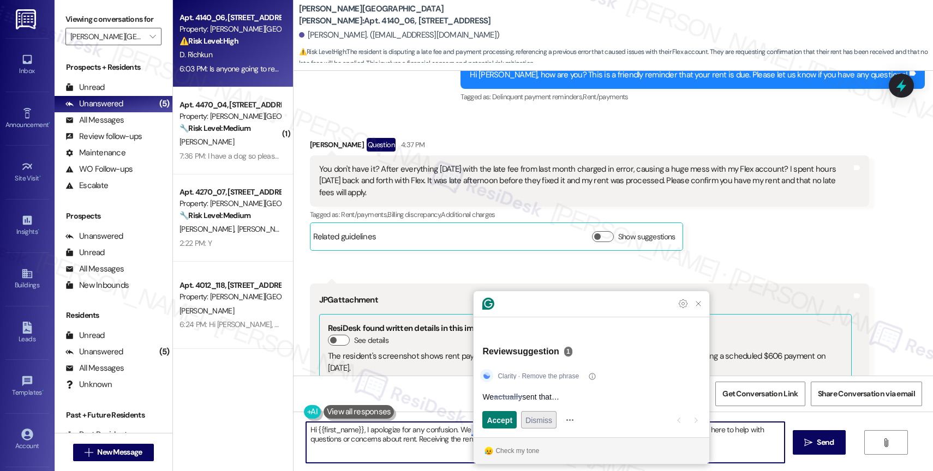
type textarea "Hi {{first_name}}, I apologize for any confusion. We actually sent that message…"
click at [547, 421] on span "Dismiss" at bounding box center [538, 420] width 27 height 11
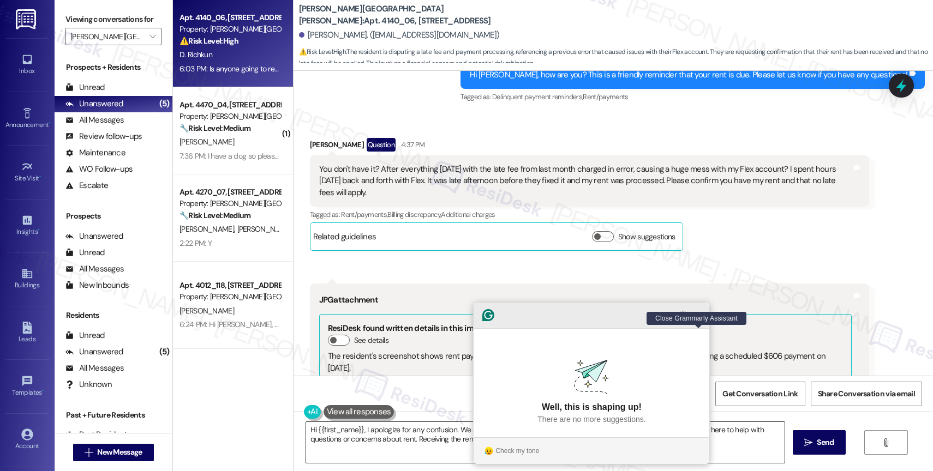
click at [698, 320] on icon "Close Grammarly Assistant" at bounding box center [698, 315] width 9 height 9
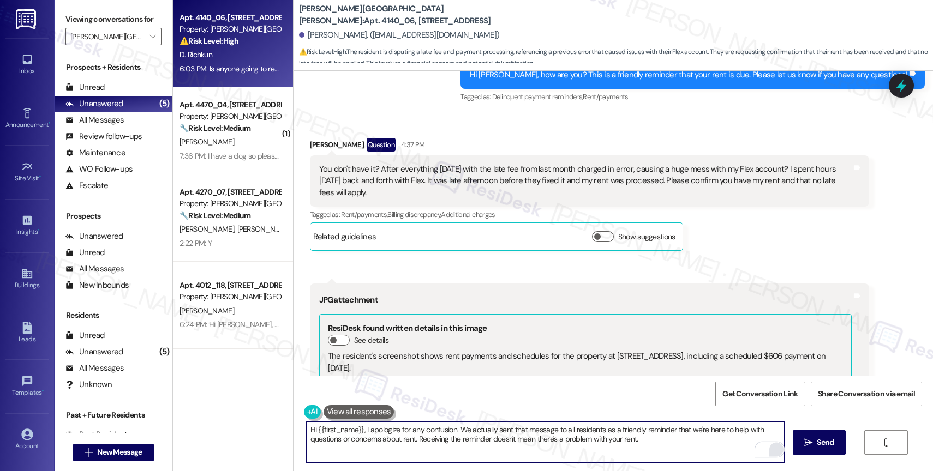
scroll to position [1709, 0]
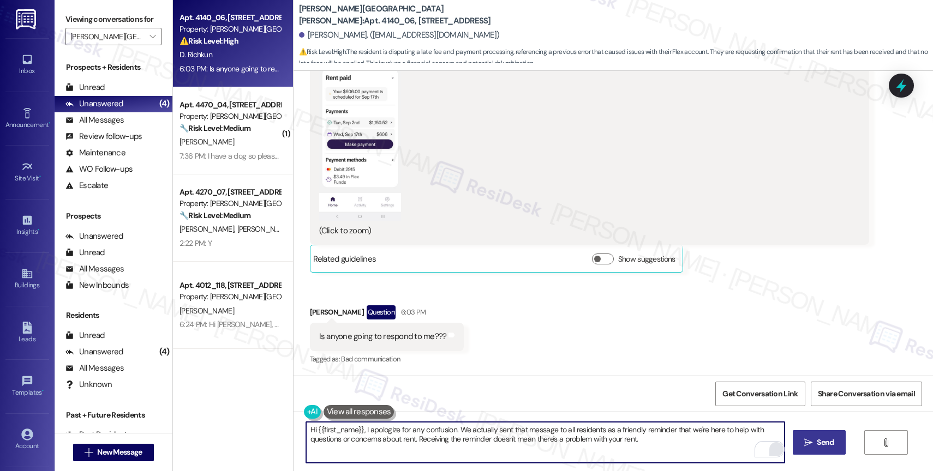
click at [819, 448] on button " Send" at bounding box center [819, 442] width 53 height 25
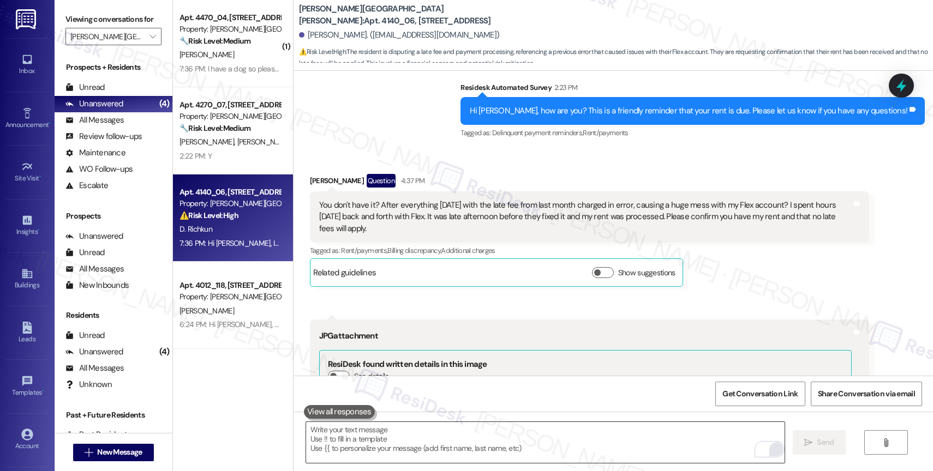
scroll to position [1797, 0]
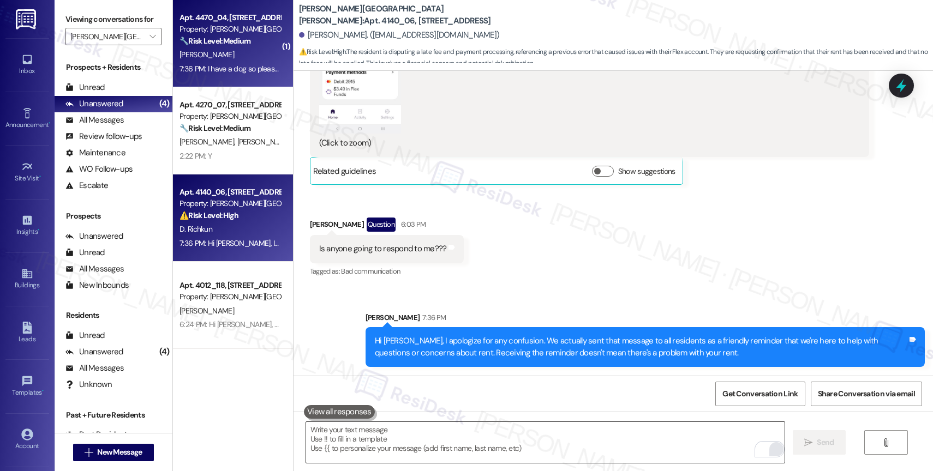
click at [202, 25] on div "Property: [PERSON_NAME][GEOGRAPHIC_DATA][PERSON_NAME]" at bounding box center [229, 28] width 101 height 11
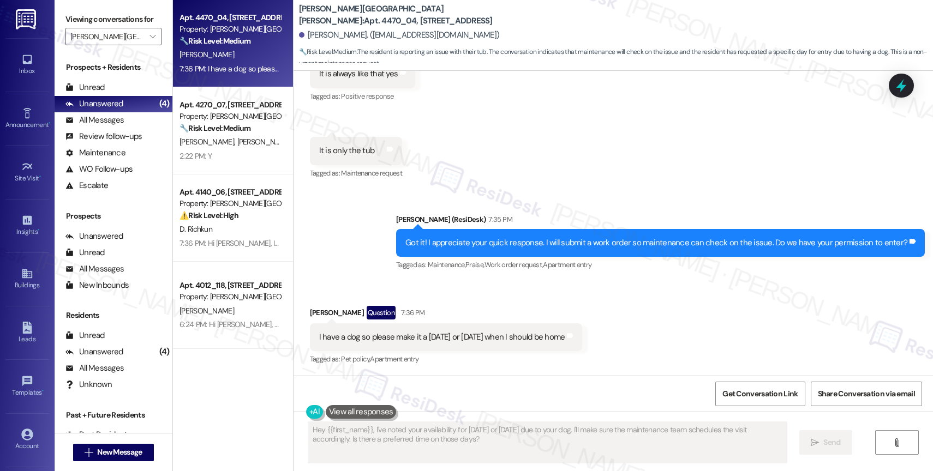
scroll to position [1509, 0]
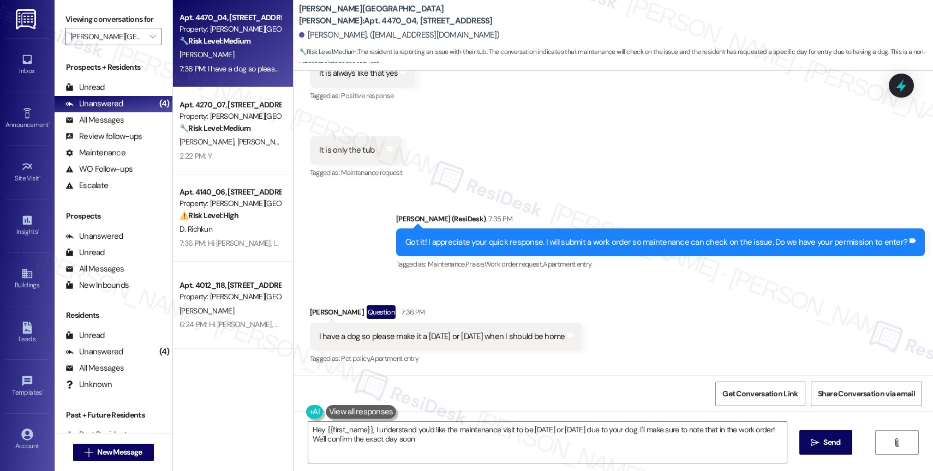
type textarea "Hey {{first_name}}, I understand you'd like the maintenance visit to be on Wedn…"
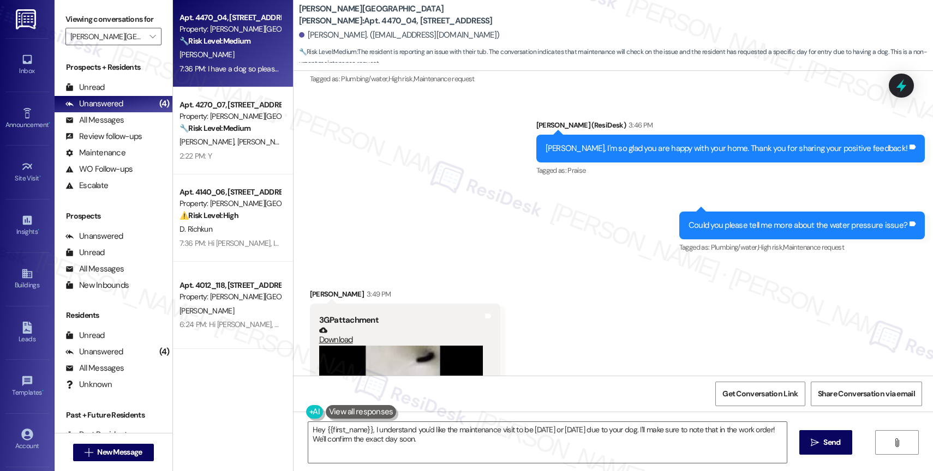
scroll to position [589, 0]
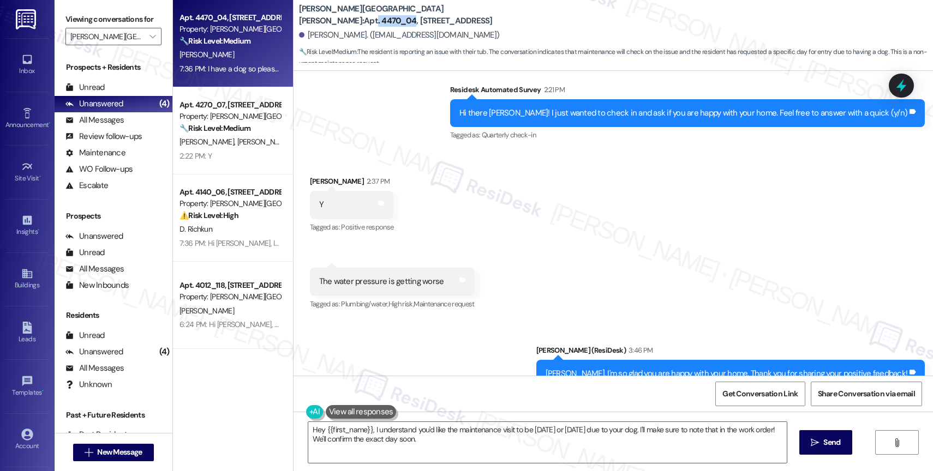
drag, startPoint x: 369, startPoint y: 10, endPoint x: 404, endPoint y: 10, distance: 35.5
click at [404, 10] on b "Witham Hill Oaks: Apt. 4470_04, 4275 NW Clubhouse Pl" at bounding box center [408, 14] width 218 height 23
copy b ". 4470_04"
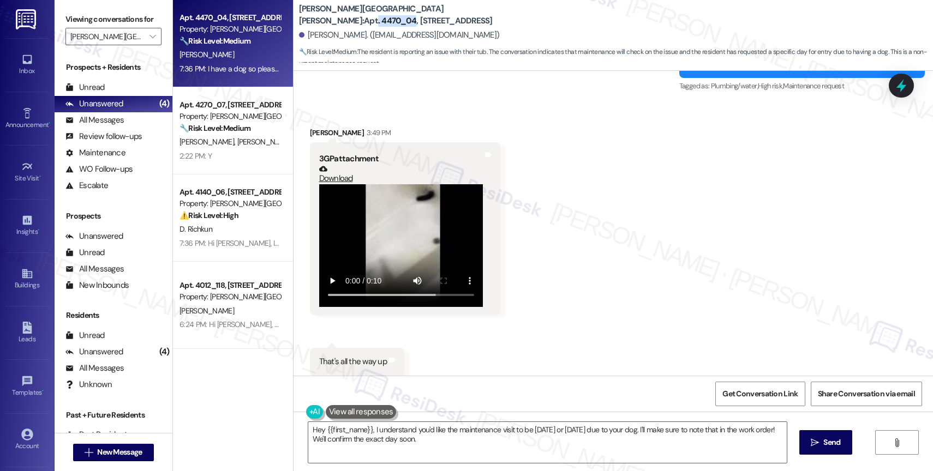
scroll to position [1509, 0]
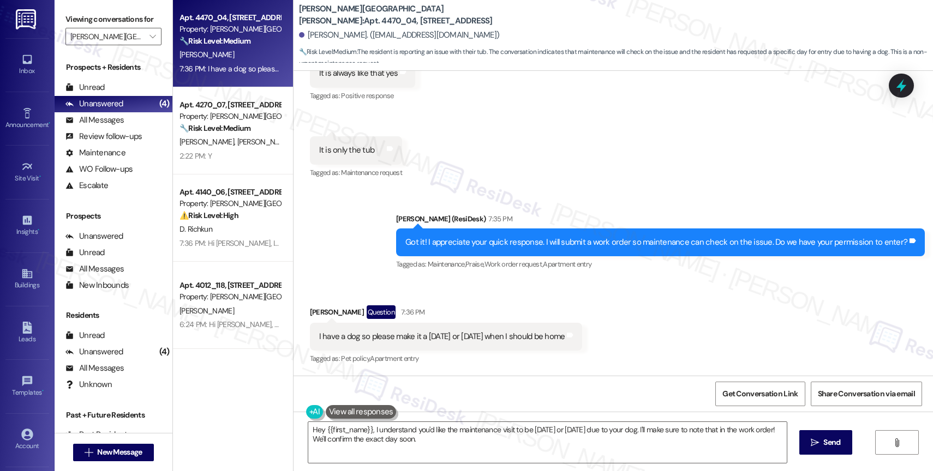
click at [363, 339] on div "I have a dog so please make it a Wednesday or Thursday when I should be home" at bounding box center [442, 336] width 246 height 11
copy div "I have a dog so please make it a Wednesday or Thursday when I should be home Ta…"
click at [457, 280] on div "Sent via SMS Sarah (ResiDesk) 7:35 PM Got it! I appreciate your quick response.…" at bounding box center [660, 243] width 545 height 76
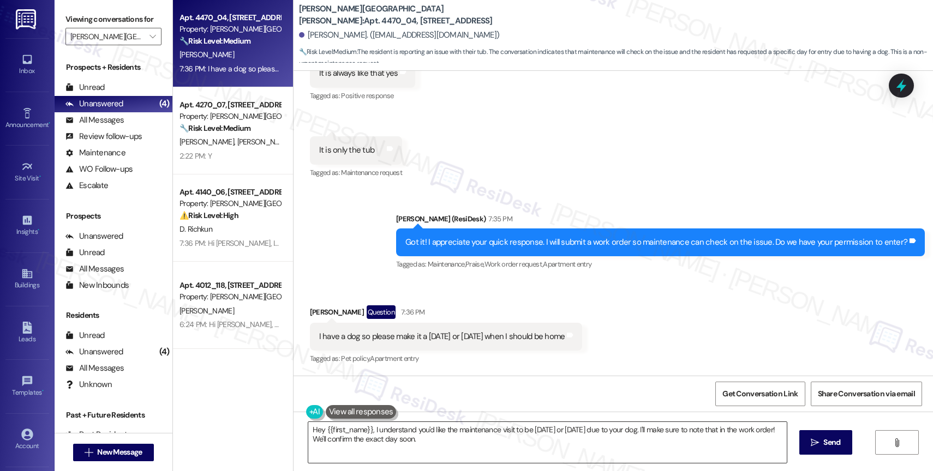
click at [395, 434] on textarea "Hey {{first_name}}, I understand you'd like the maintenance visit to be on Wedn…" at bounding box center [547, 442] width 478 height 41
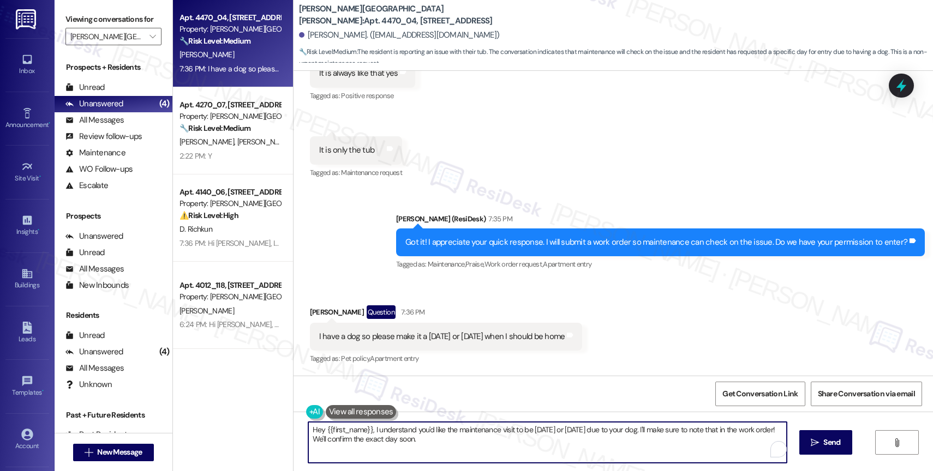
click at [395, 434] on textarea "Hey {{first_name}}, I understand you'd like the maintenance visit to be on Wedn…" at bounding box center [547, 442] width 478 height 41
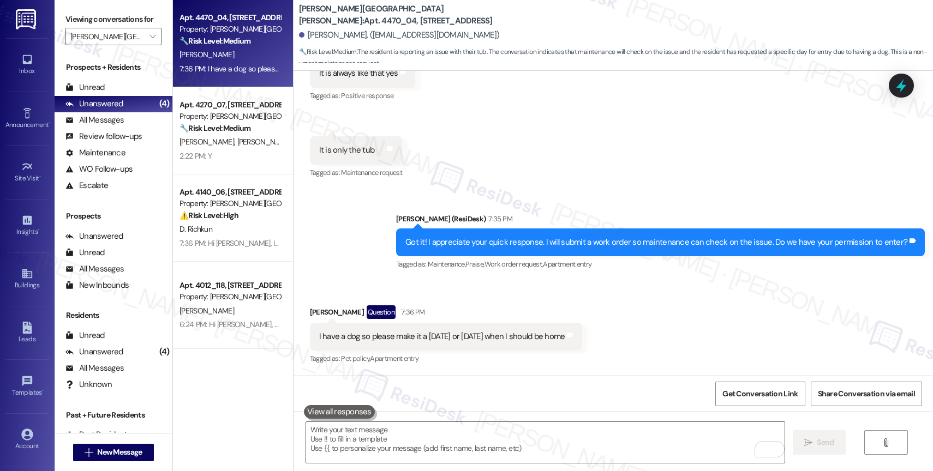
click at [355, 240] on div "Sent via SMS Sarah (ResiDesk) 7:35 PM Got it! I appreciate your quick response.…" at bounding box center [612, 235] width 639 height 92
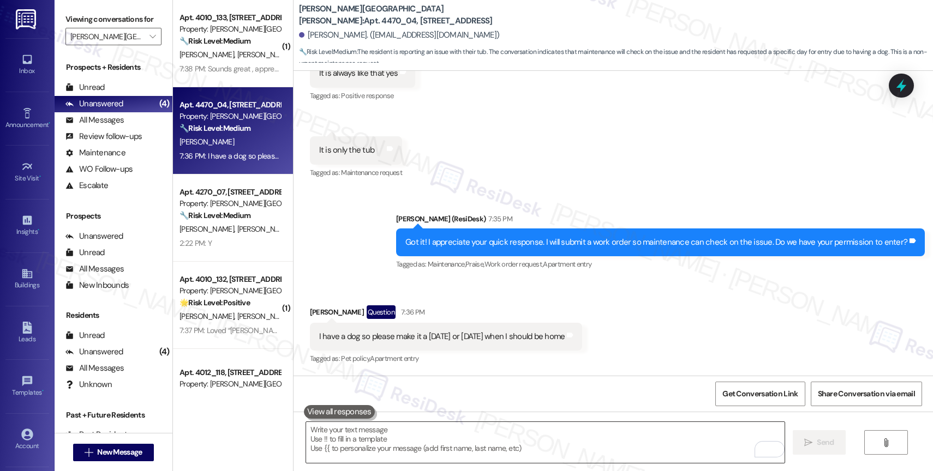
click at [344, 447] on textarea "To enrich screen reader interactions, please activate Accessibility in Grammarl…" at bounding box center [545, 442] width 478 height 41
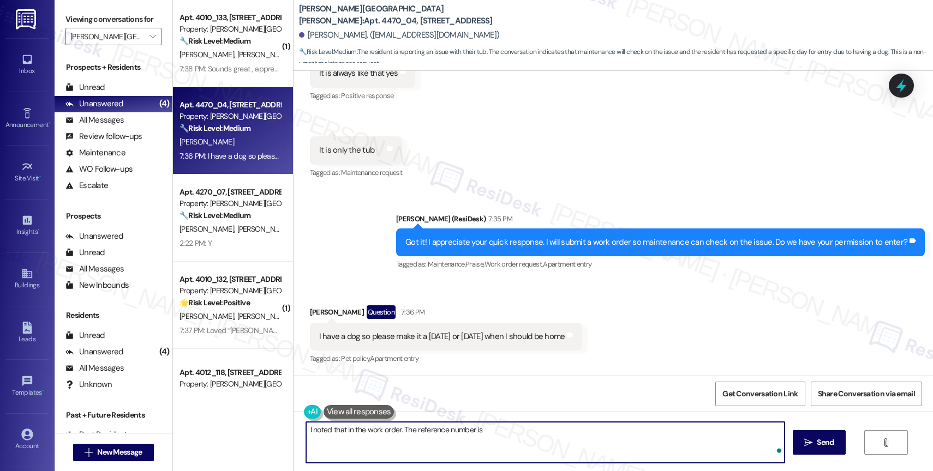
paste textarea "Work Order #242122"
click at [510, 434] on textarea "I noted that in the work order. The reference number is Work Order #242122" at bounding box center [545, 442] width 478 height 41
click at [572, 440] on textarea "I noted that in the work order. The reference number is #242122" at bounding box center [545, 442] width 478 height 41
click at [401, 428] on textarea "I noted that in the work order. The reference number is #242122." at bounding box center [545, 442] width 478 height 41
click at [551, 435] on textarea "I noted that in the work order, and the reference number is #242122." at bounding box center [545, 442] width 478 height 41
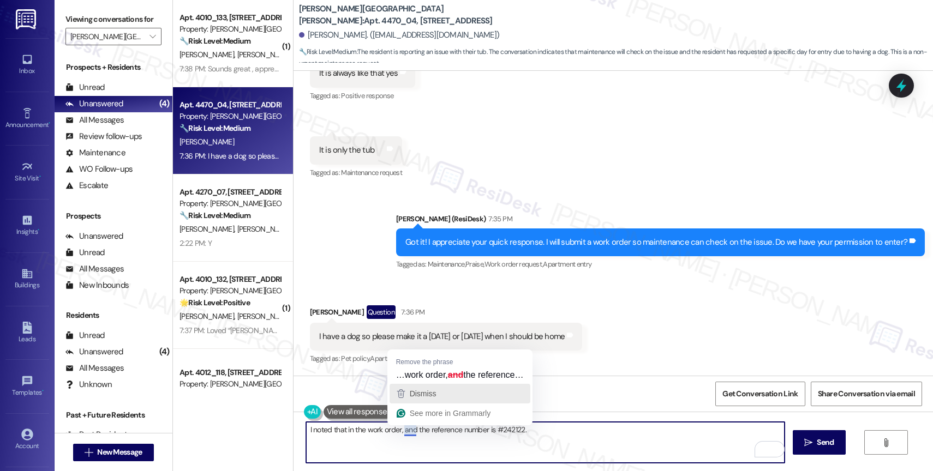
click at [432, 391] on span "Dismiss" at bounding box center [423, 393] width 27 height 9
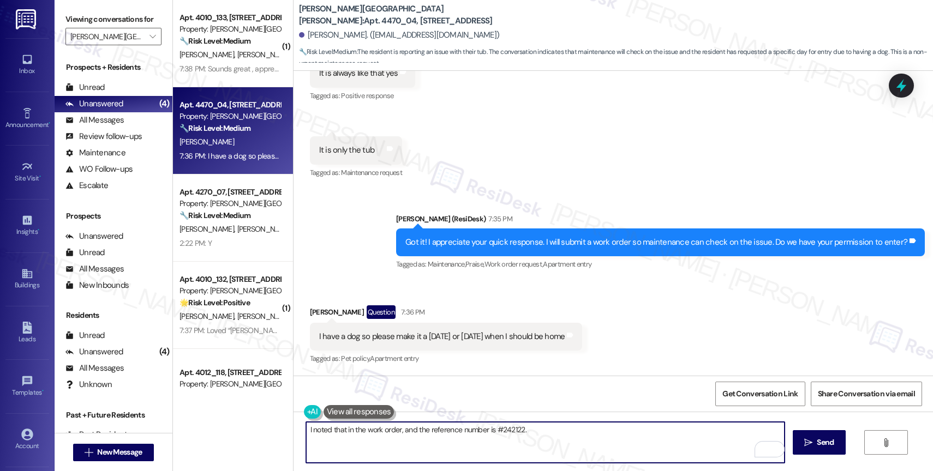
click at [563, 440] on textarea "I noted that in the work order, and the reference number is #242122." at bounding box center [545, 442] width 478 height 41
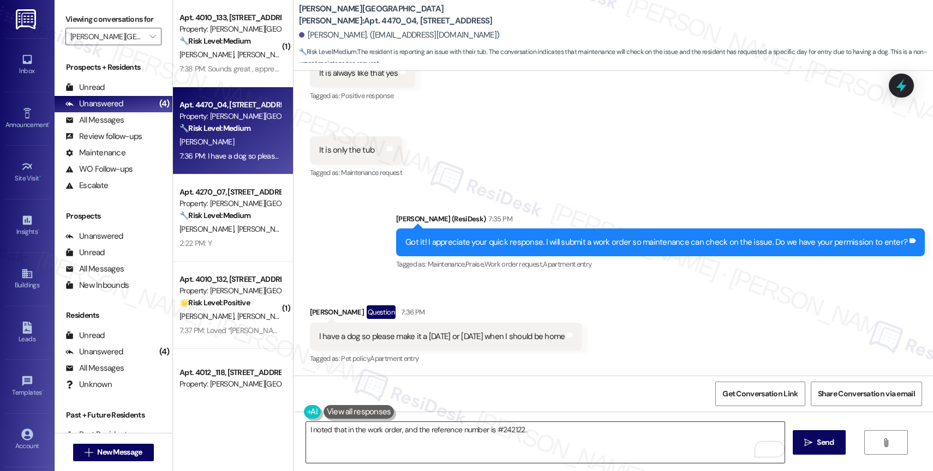
click at [553, 428] on textarea "I noted that in the work order, and the reference number is #242122." at bounding box center [545, 442] width 478 height 41
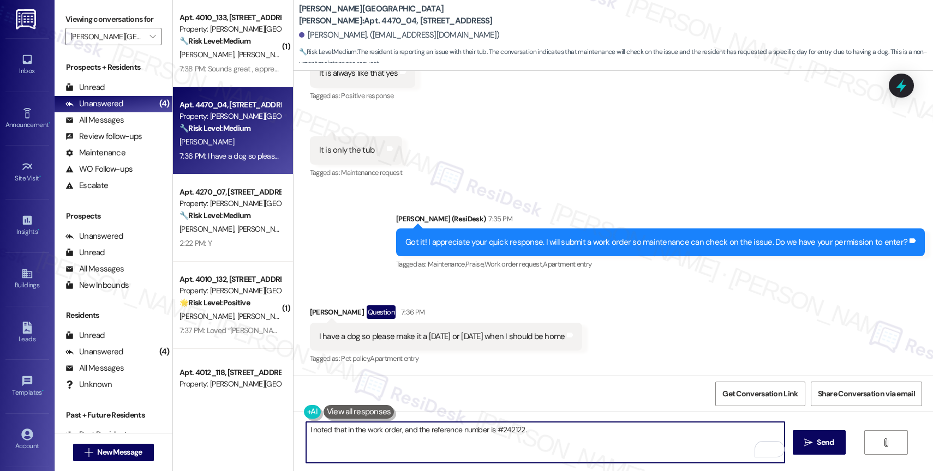
paste textarea "Feel free to let us know if you have other questions or concerns so we can assi…"
type textarea "I noted that in the work order, and the reference number is #242122. Feel free …"
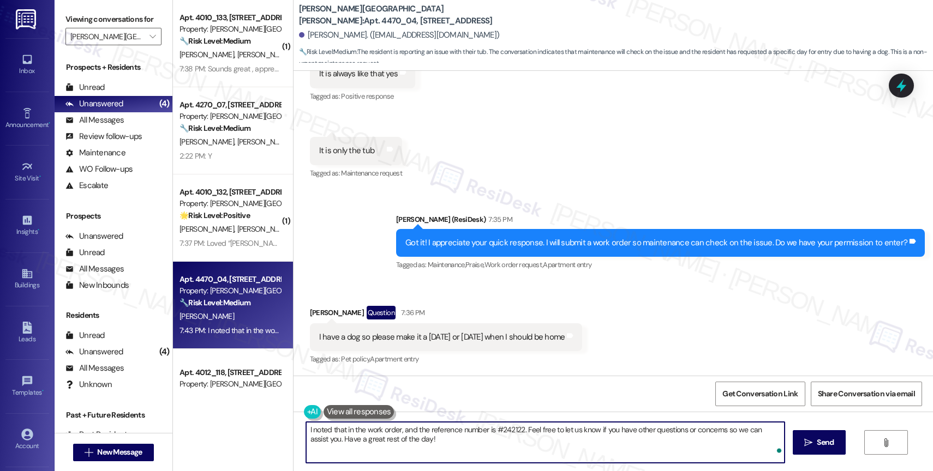
scroll to position [1596, 0]
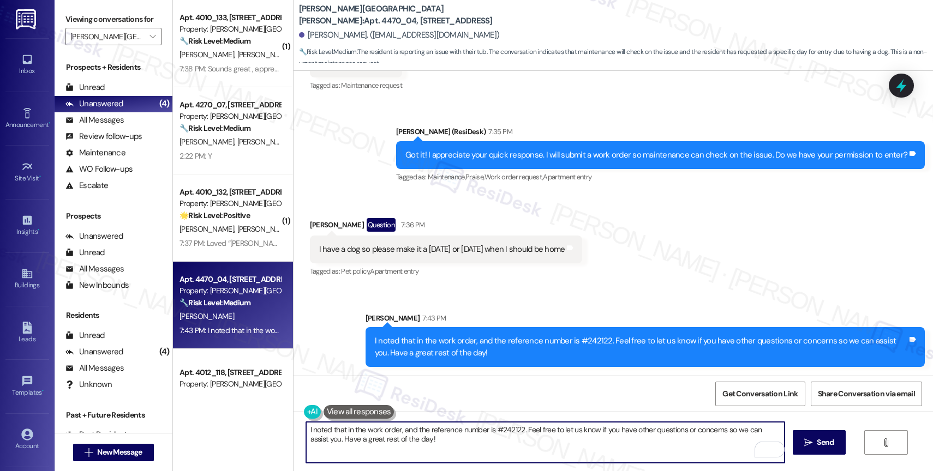
type textarea "Hey {{first_name}}, I understand you'd like the maintenance visit to be on Wedn…"
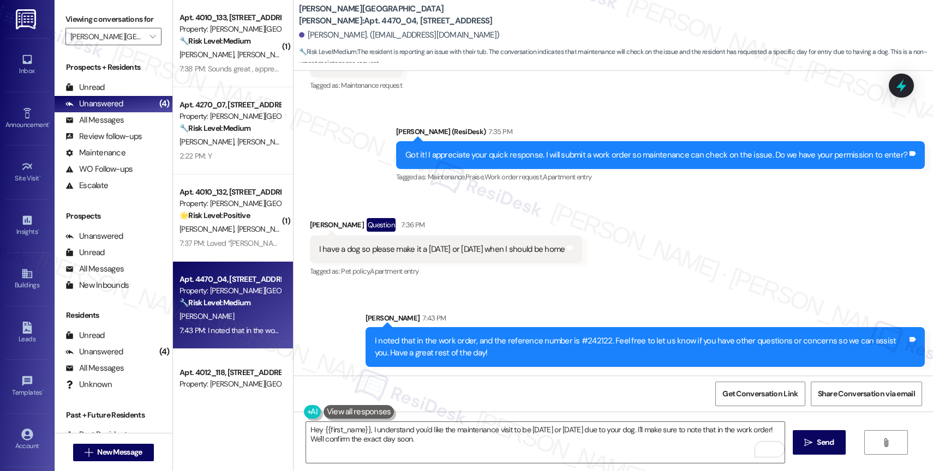
click at [437, 281] on div "Received via SMS Jeffrey Pulrang Question 7:36 PM I have a dog so please make i…" at bounding box center [446, 249] width 289 height 78
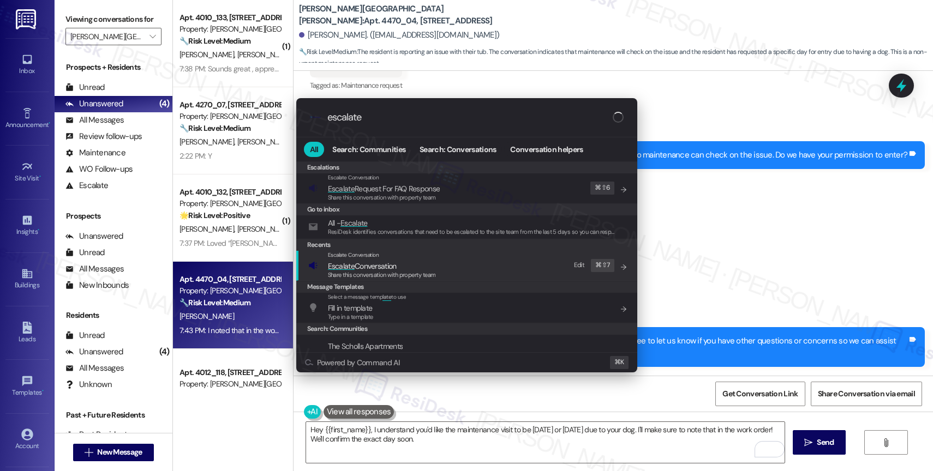
type input "escalate"
click at [386, 266] on span "Escalate Conversation" at bounding box center [362, 266] width 69 height 10
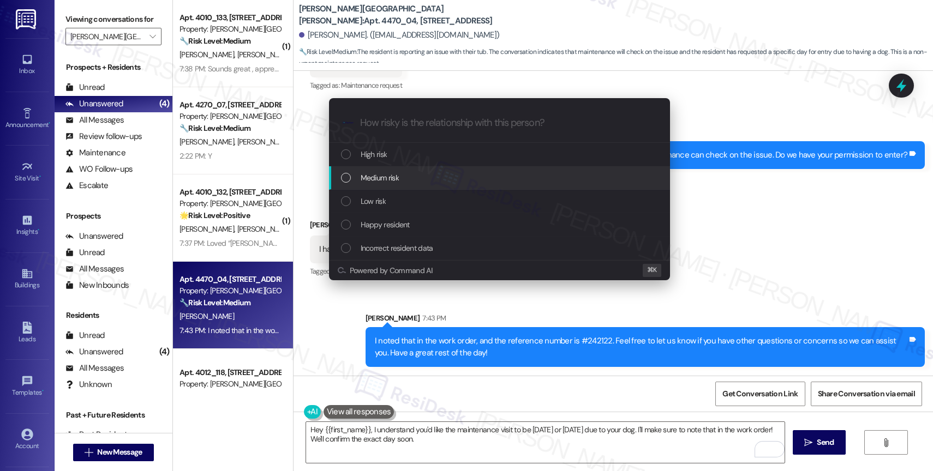
click at [751, 230] on div "Escalate Conversation How risky is the relationship with this person? Topics (e…" at bounding box center [466, 235] width 933 height 471
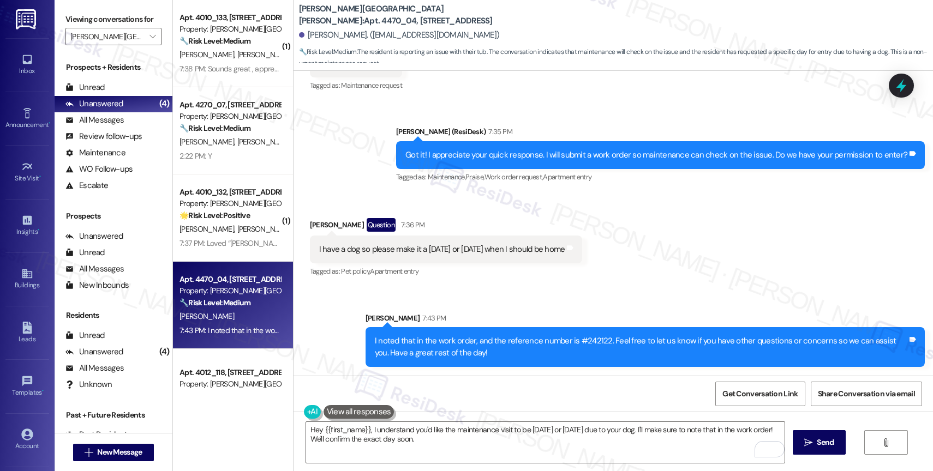
click at [352, 179] on div "Sent via SMS Sarah (ResiDesk) 7:35 PM Got it! I appreciate your quick response.…" at bounding box center [612, 147] width 639 height 92
click at [513, 221] on div "Jeffrey Pulrang Question 7:36 PM" at bounding box center [446, 226] width 273 height 17
click at [493, 296] on div "Sent via SMS Sarah 7:43 PM I noted that in the work order, and the reference nu…" at bounding box center [612, 332] width 639 height 88
click at [461, 208] on div "Received via SMS Jeffrey Pulrang Question 7:36 PM I have a dog so please make i…" at bounding box center [612, 241] width 639 height 94
click at [475, 289] on div "Sent via SMS Sarah 7:43 PM I noted that in the work order, and the reference nu…" at bounding box center [612, 332] width 639 height 88
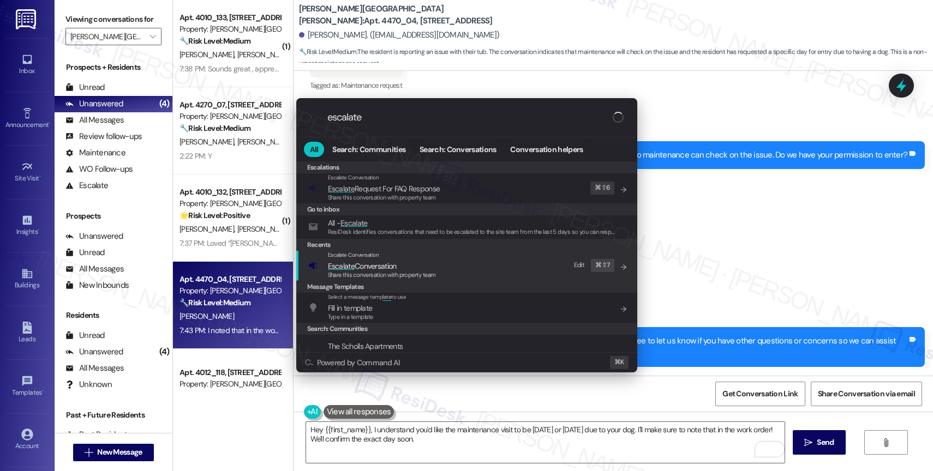
type input "escalate"
click at [400, 259] on div "Escalate Conversation" at bounding box center [382, 255] width 108 height 9
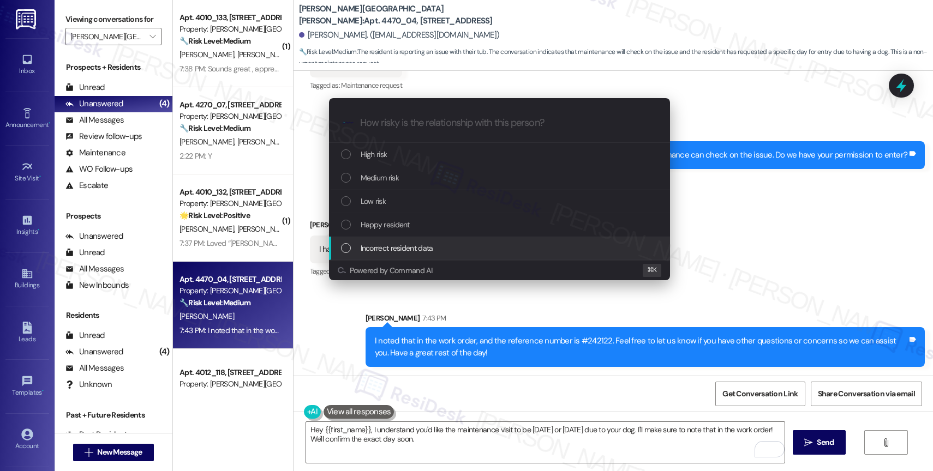
click at [782, 230] on div "Escalate Conversation How risky is the relationship with this person? Topics (e…" at bounding box center [466, 235] width 933 height 471
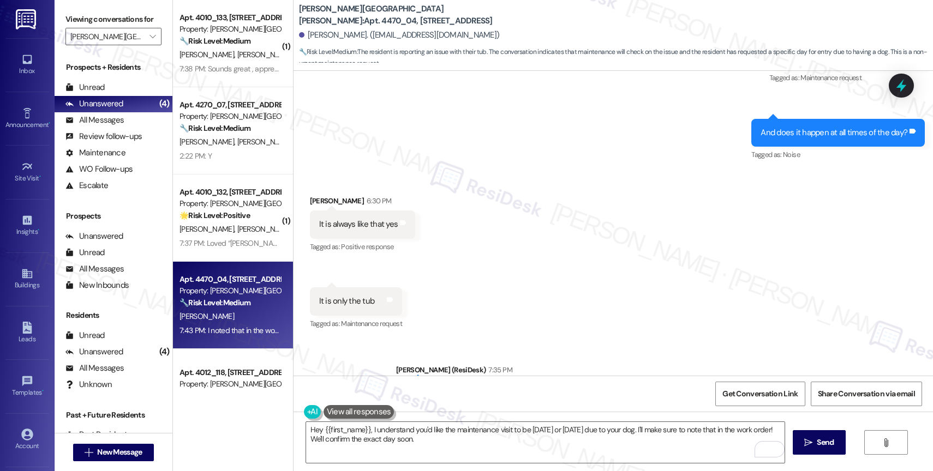
scroll to position [1311, 0]
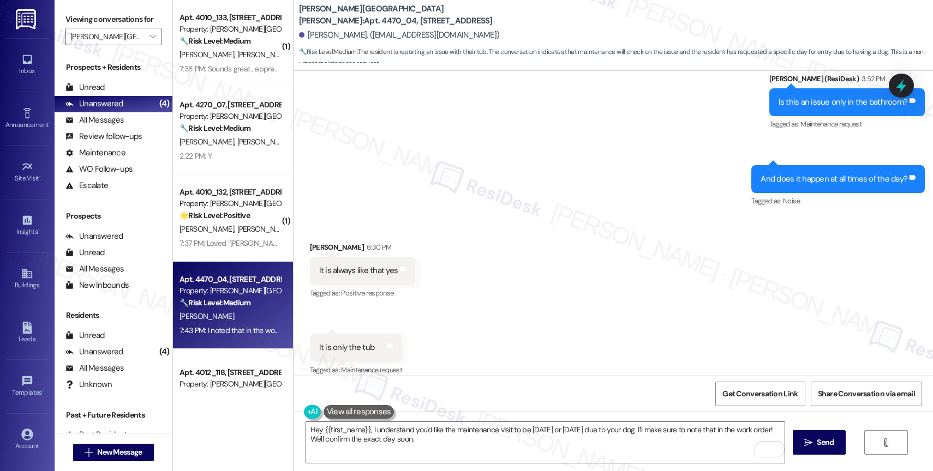
click at [472, 231] on div "Received via SMS Jeffrey Pulrang 6:30 PM It is always like that yes Tags and no…" at bounding box center [612, 301] width 639 height 169
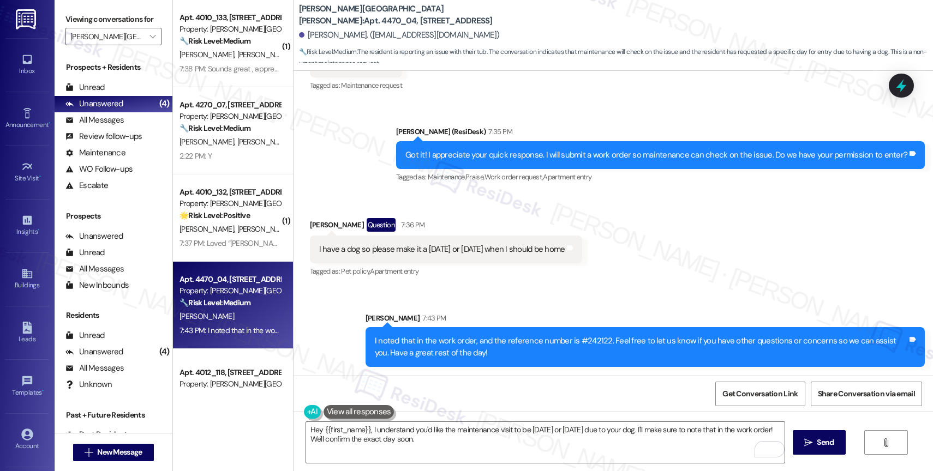
scroll to position [1291, 0]
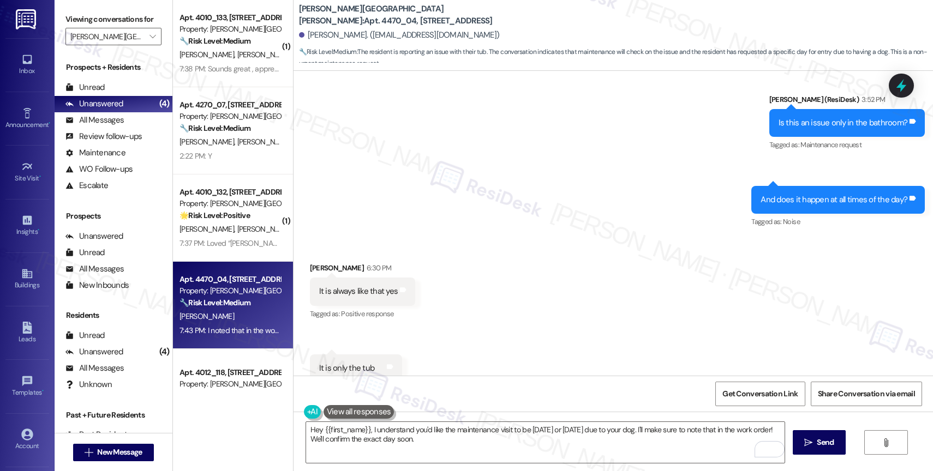
click at [457, 257] on div "Received via SMS Jeffrey Pulrang 6:30 PM It is always like that yes Tags and no…" at bounding box center [612, 322] width 639 height 169
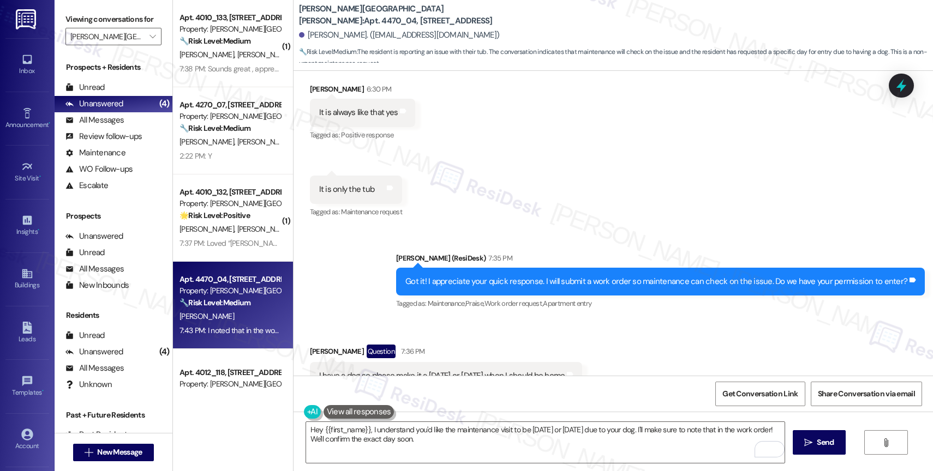
scroll to position [1162, 0]
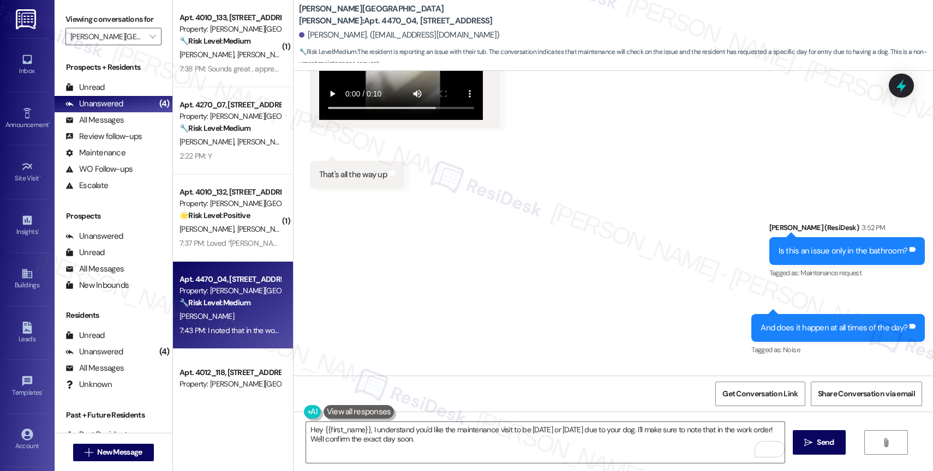
click at [459, 300] on div "Sent via SMS Sarah (ResiDesk) 3:52 PM Is this an issue only in the bathroom? Ta…" at bounding box center [612, 281] width 639 height 169
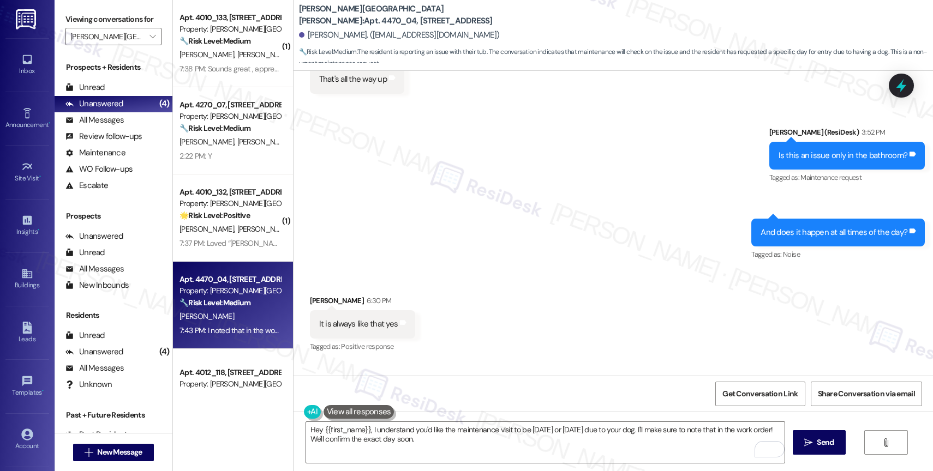
click at [466, 228] on div "Sent via SMS Sarah (ResiDesk) 3:52 PM Is this an issue only in the bathroom? Ta…" at bounding box center [612, 186] width 639 height 169
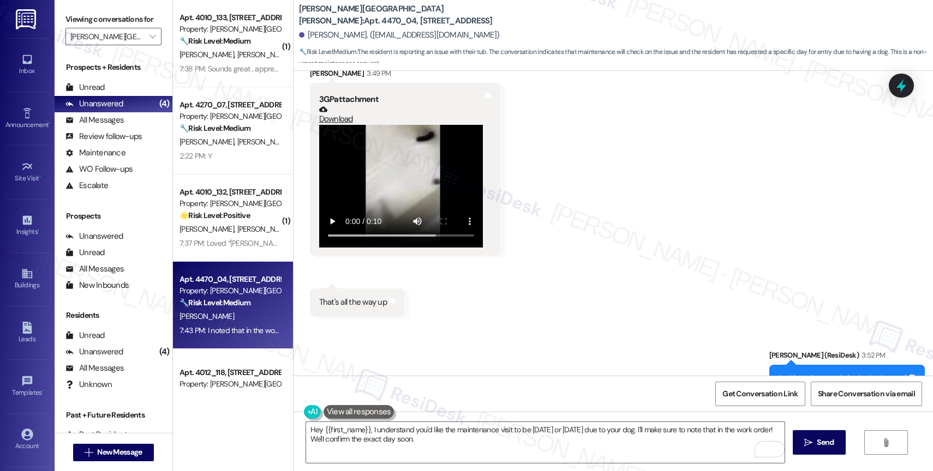
scroll to position [943, 0]
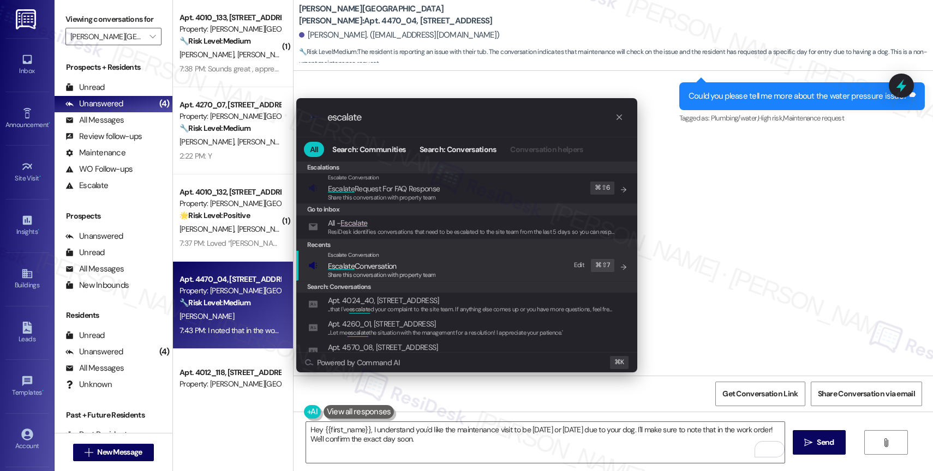
type input "escalate"
click at [381, 261] on span "Escalate Conversation" at bounding box center [362, 266] width 69 height 10
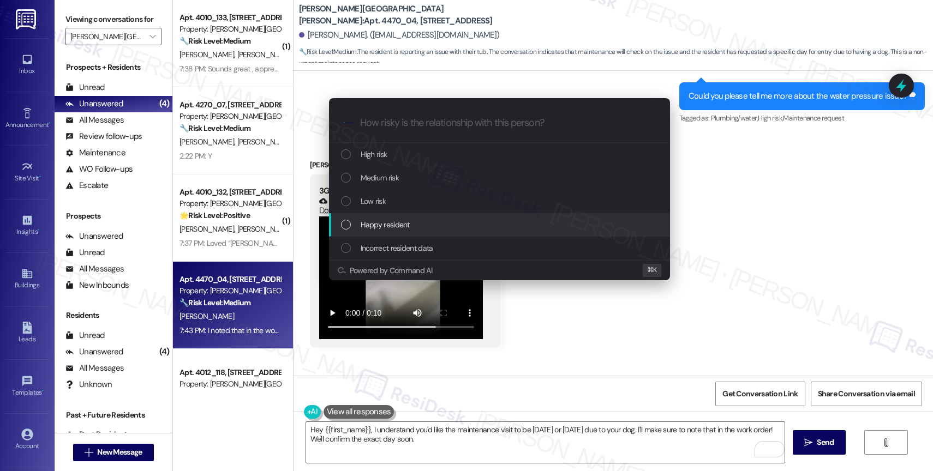
click at [860, 237] on div "Escalate Conversation How risky is the relationship with this person? Topics (e…" at bounding box center [466, 235] width 933 height 471
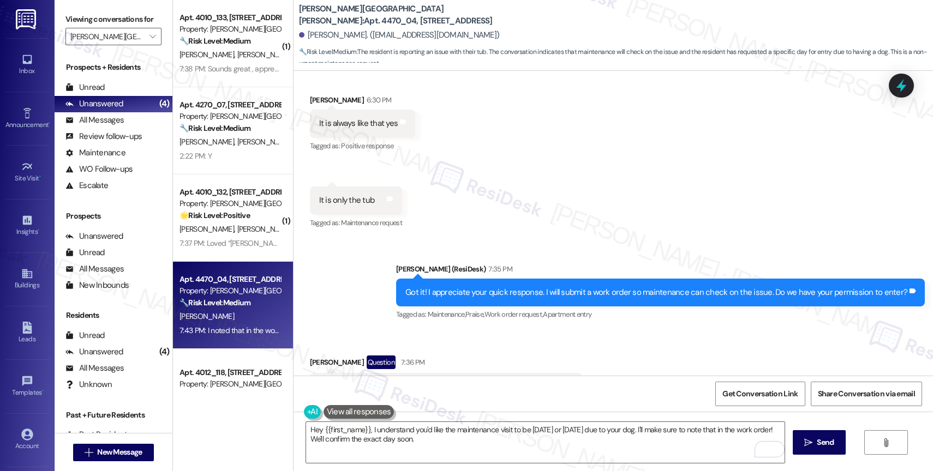
scroll to position [1596, 0]
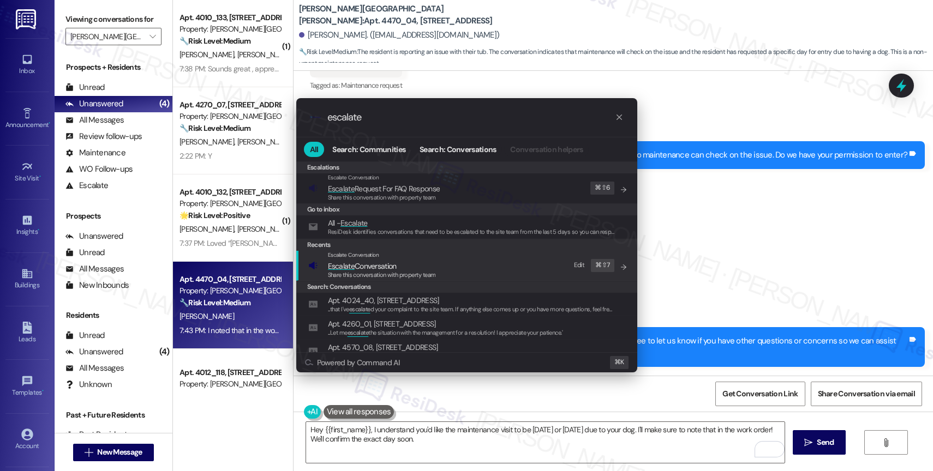
type input "escalate"
click at [363, 260] on span "Escalate Conversation" at bounding box center [362, 266] width 69 height 12
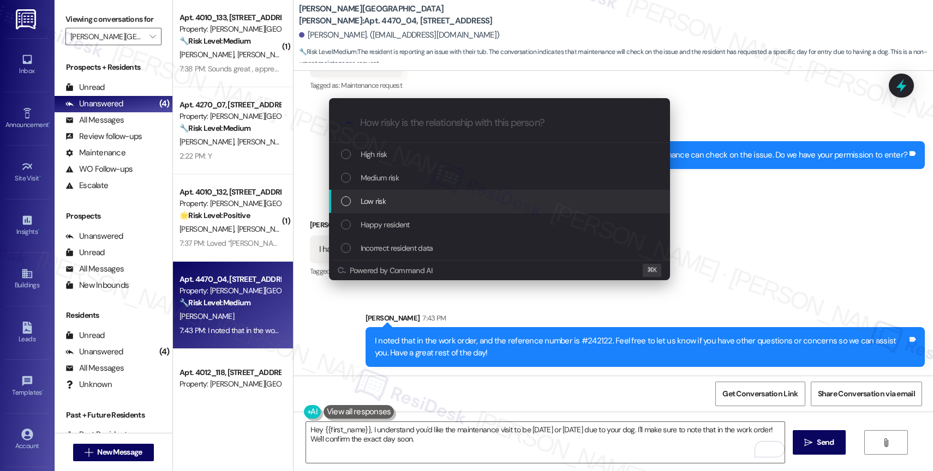
click at [386, 200] on div "Low risk" at bounding box center [500, 201] width 319 height 12
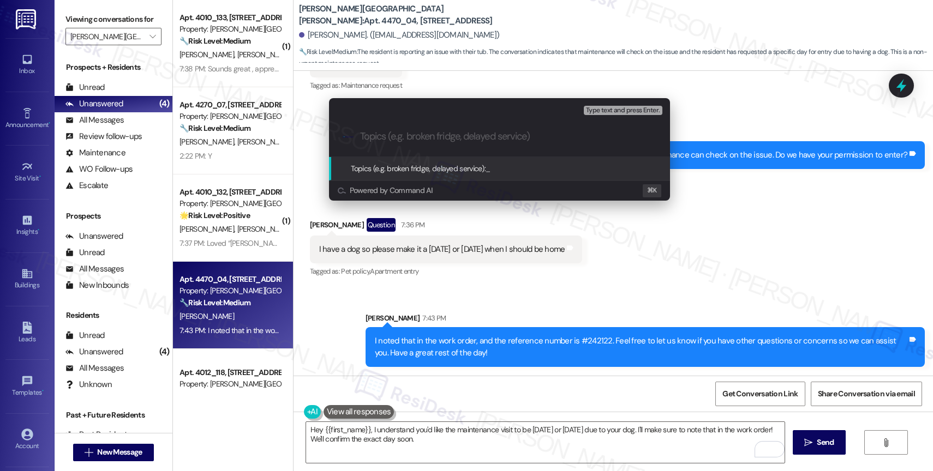
click at [388, 141] on input "Topics (e.g. broken fridge, delayed service)" at bounding box center [508, 136] width 296 height 11
paste input "Work Order #242122"
type input "New Work Order #242122"
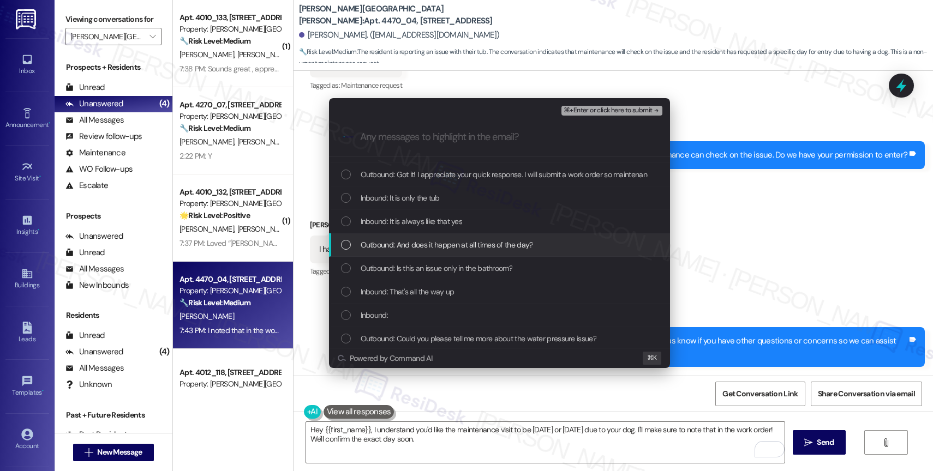
scroll to position [67, 0]
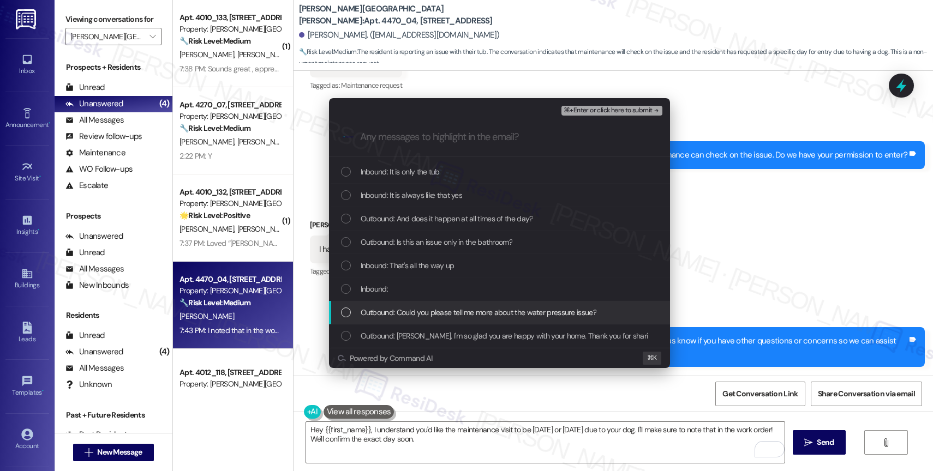
click at [419, 308] on span "Outbound: Could you please tell me more about the water pressure issue?" at bounding box center [479, 313] width 236 height 12
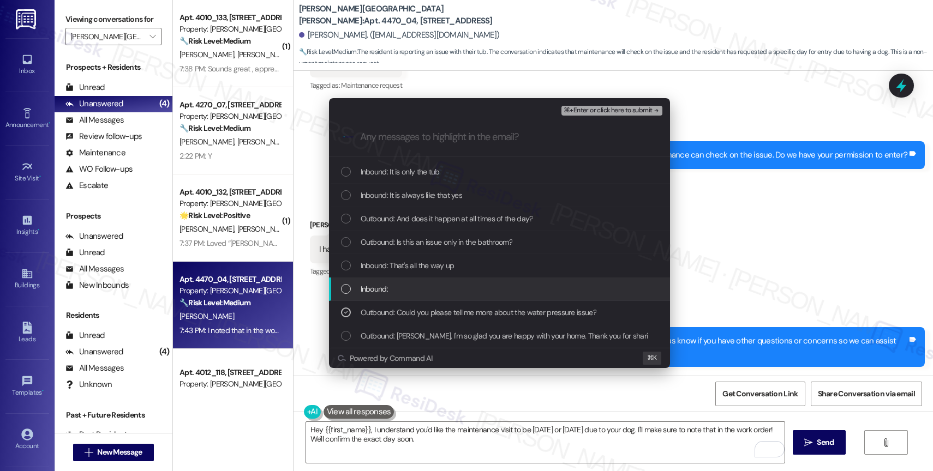
drag, startPoint x: 412, startPoint y: 297, endPoint x: 411, endPoint y: 271, distance: 26.2
click at [412, 295] on div "Inbound:" at bounding box center [499, 289] width 341 height 23
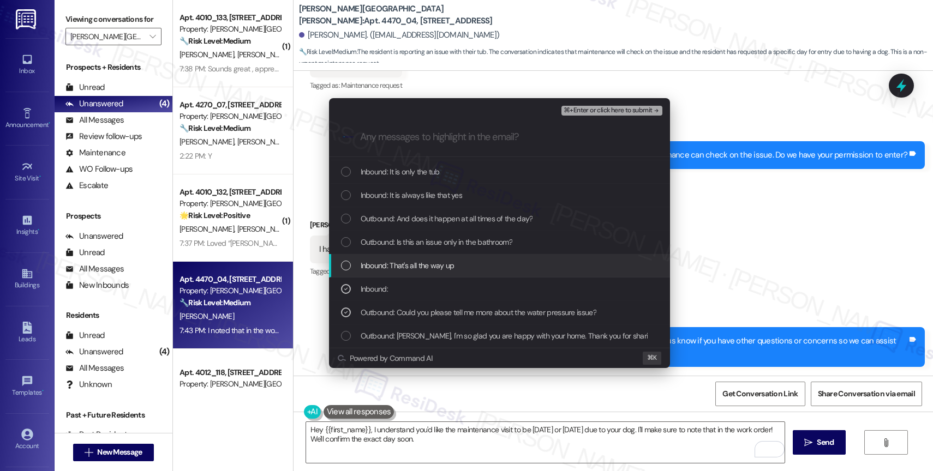
drag, startPoint x: 411, startPoint y: 270, endPoint x: 413, endPoint y: 260, distance: 10.1
click at [411, 269] on span "Inbound: That's all the way up" at bounding box center [408, 266] width 94 height 12
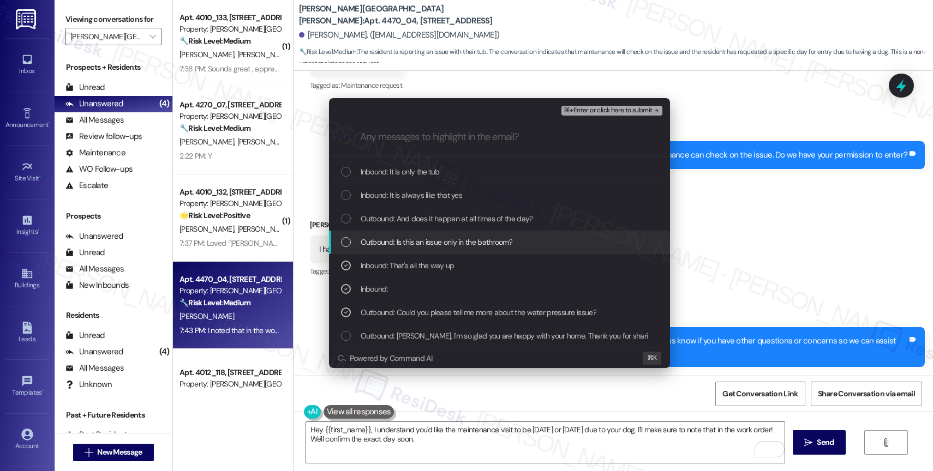
drag, startPoint x: 417, startPoint y: 243, endPoint x: 422, endPoint y: 212, distance: 31.5
click at [418, 241] on span "Outbound: Is this an issue only in the bathroom?" at bounding box center [437, 242] width 152 height 12
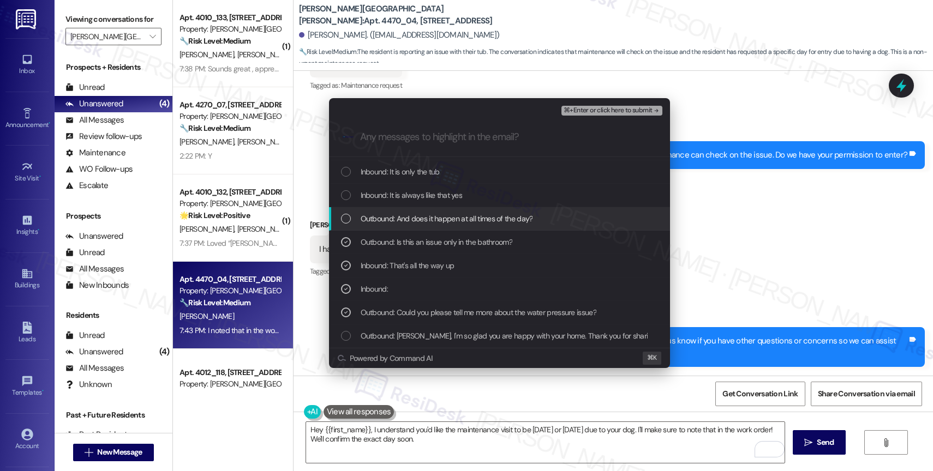
drag, startPoint x: 422, startPoint y: 212, endPoint x: 425, endPoint y: 194, distance: 18.7
click at [422, 211] on div "Outbound: And does it happen at all times of the day?" at bounding box center [499, 218] width 341 height 23
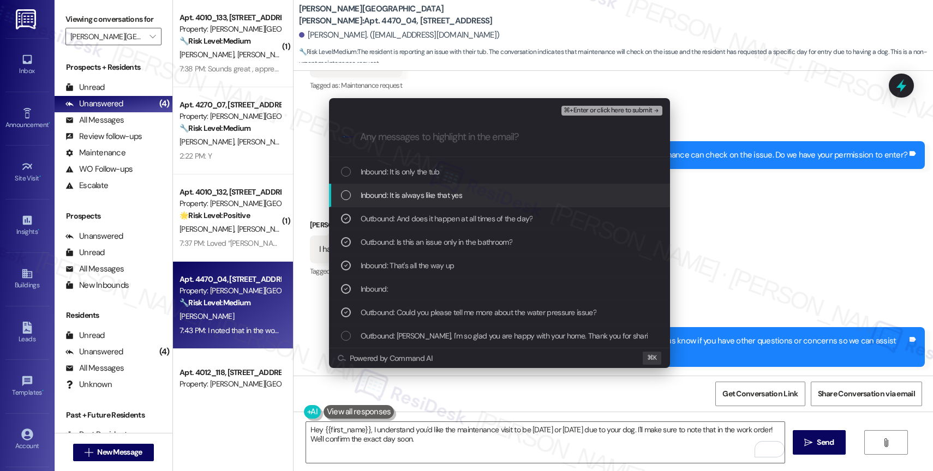
click at [425, 193] on span "Inbound: It is always like that yes" at bounding box center [412, 195] width 102 height 12
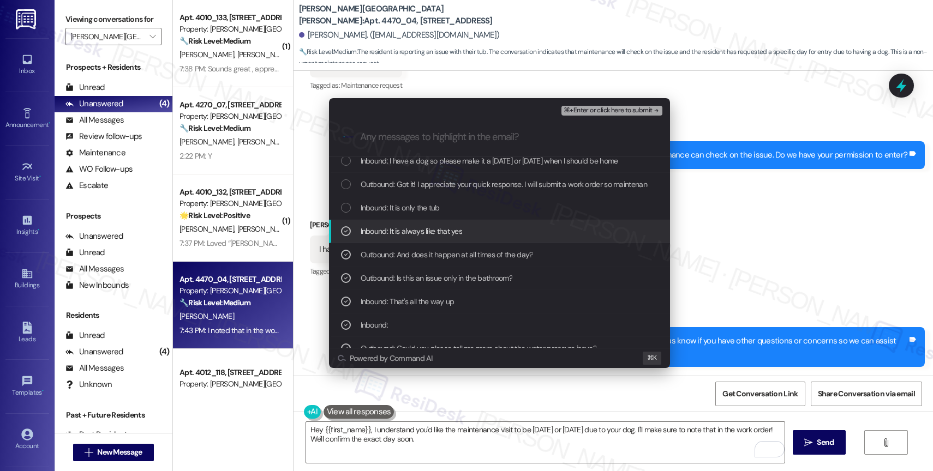
scroll to position [0, 0]
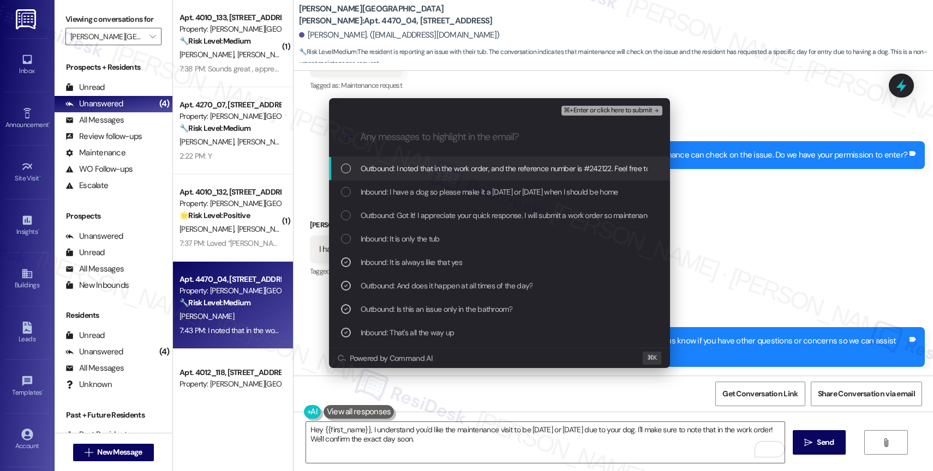
click at [635, 107] on span "⌘+Enter or click here to submit" at bounding box center [607, 111] width 88 height 8
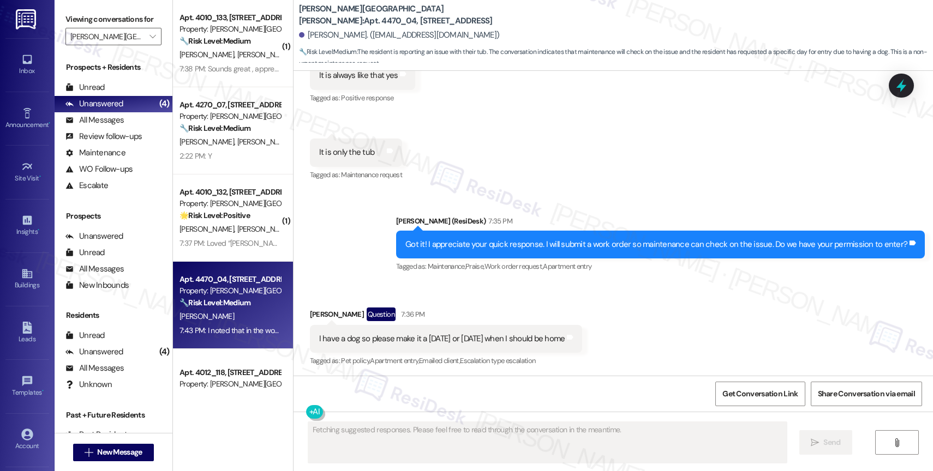
scroll to position [1508, 0]
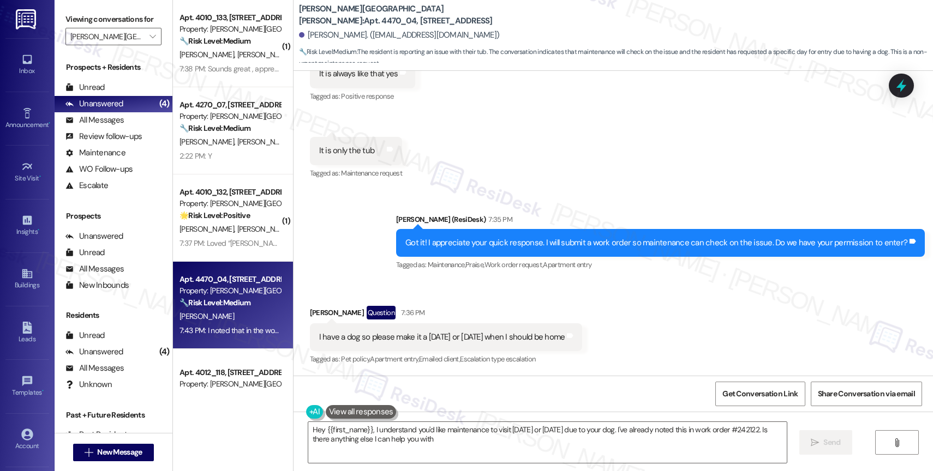
type textarea "Hey {{first_name}}, I understand you'd like maintenance to visit on Wednesday o…"
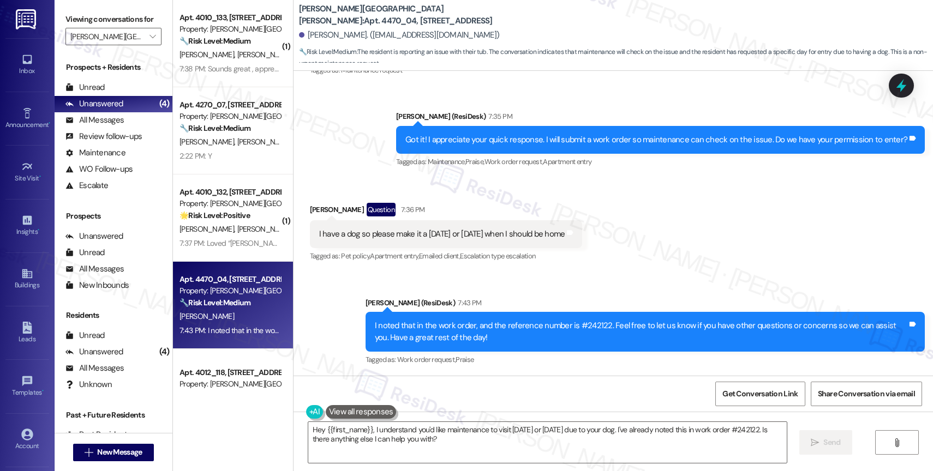
scroll to position [1612, 0]
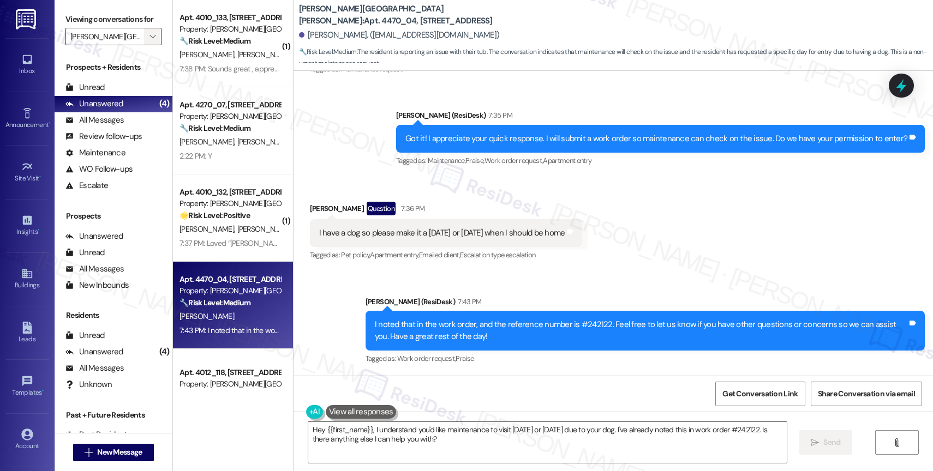
click at [147, 40] on span "" at bounding box center [152, 36] width 10 height 17
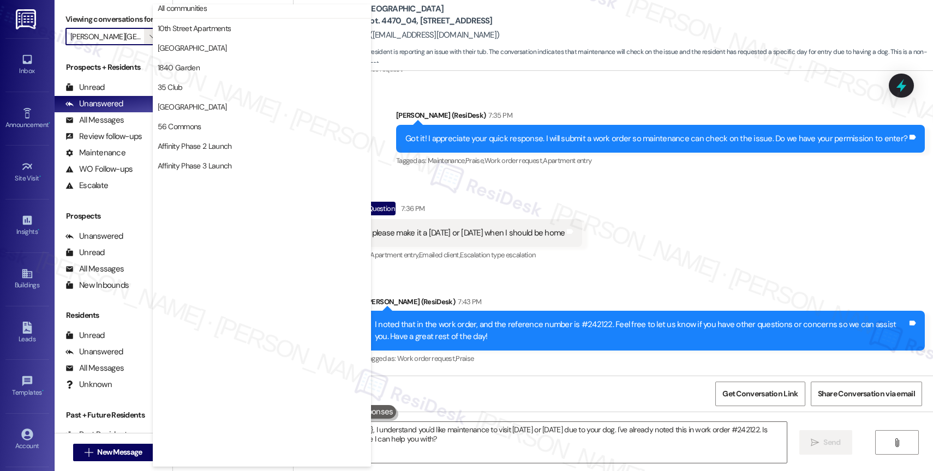
scroll to position [0, 0]
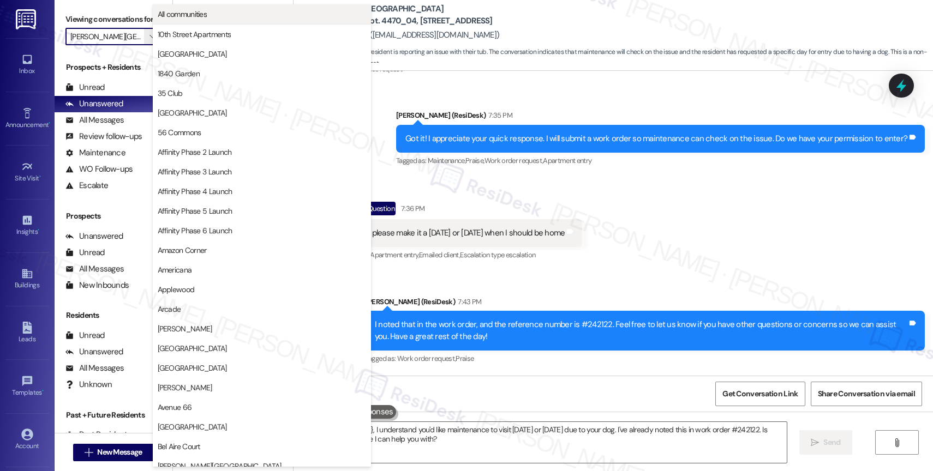
click at [211, 10] on span "All communities" at bounding box center [262, 14] width 208 height 11
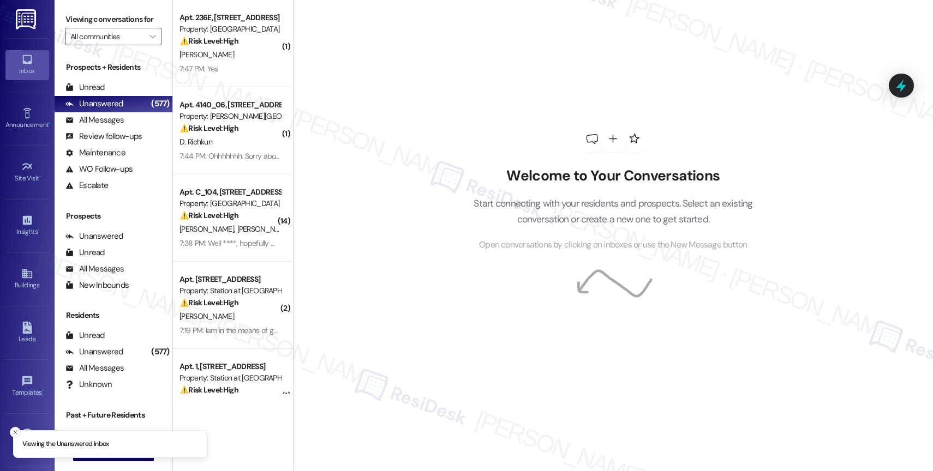
click at [12, 429] on icon "Close toast" at bounding box center [15, 432] width 7 height 7
click at [118, 448] on span "New Message" at bounding box center [119, 452] width 45 height 11
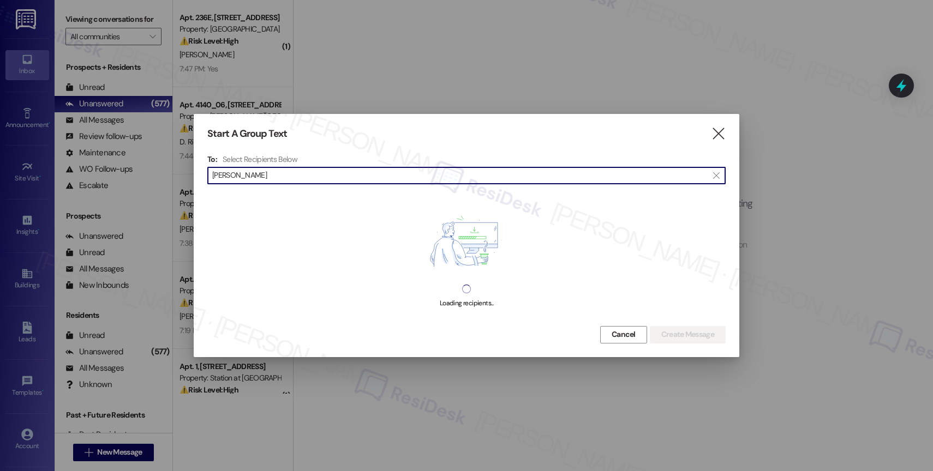
type input "monica carter"
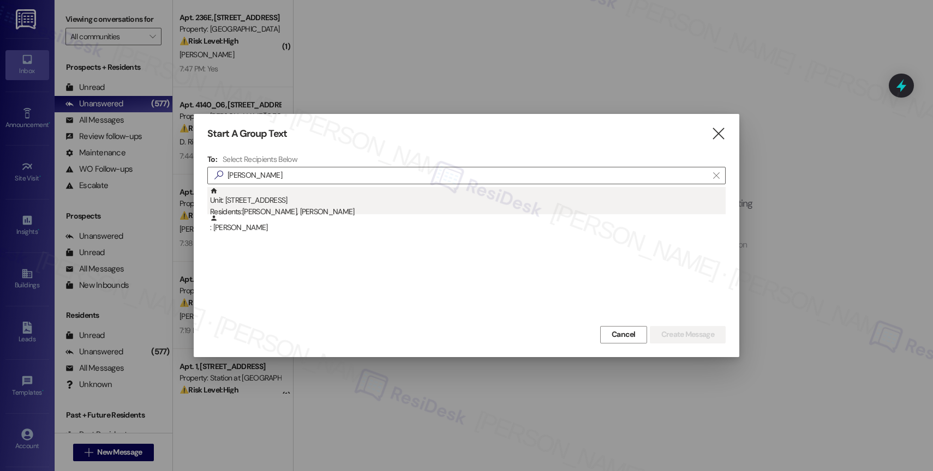
click at [286, 205] on div "Unit: 4024_40 - 4275 NW Clubhouse Pl Residents: Monica Carter, Rayner Zarco" at bounding box center [467, 202] width 515 height 31
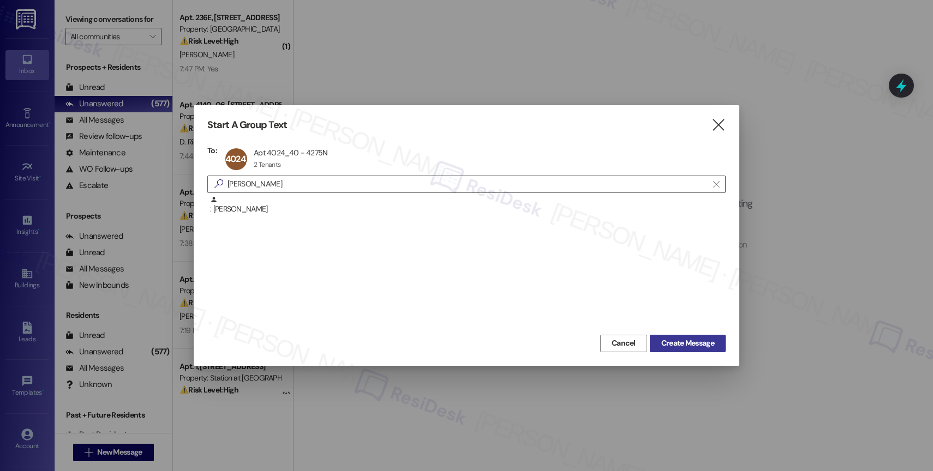
click at [683, 335] on button "Create Message" at bounding box center [688, 343] width 76 height 17
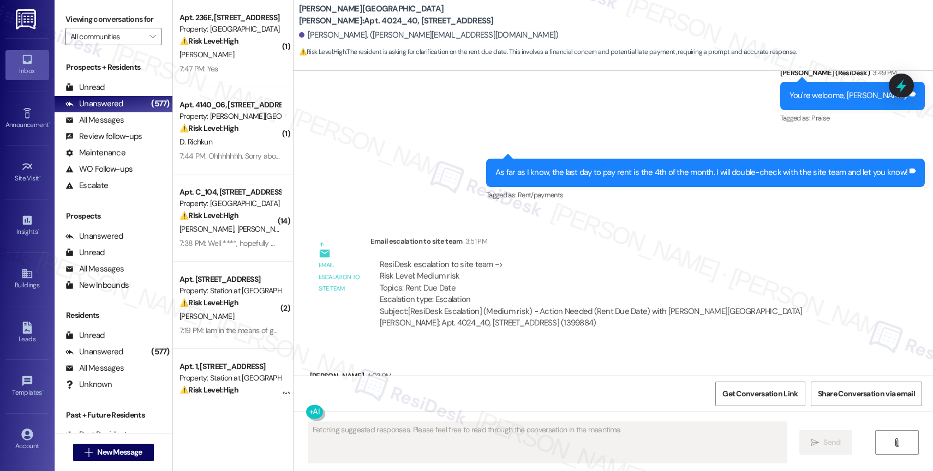
scroll to position [4063, 0]
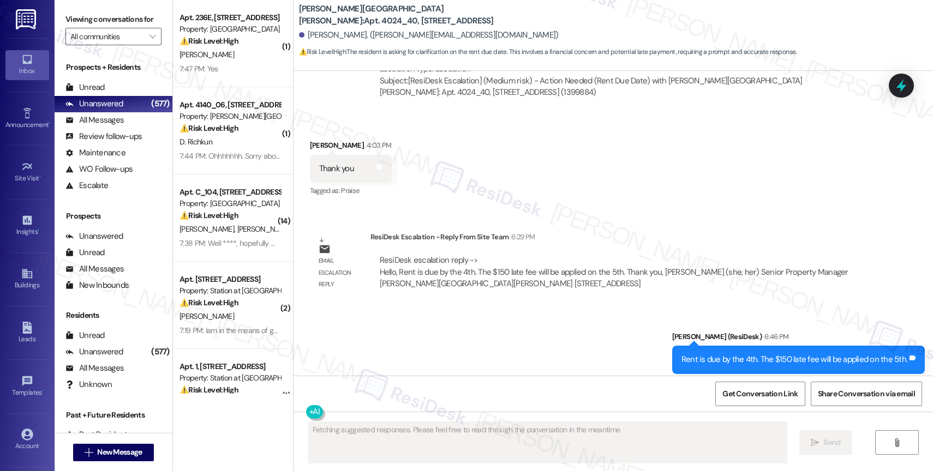
click at [479, 326] on div "Sent via SMS [PERSON_NAME] (ResiDesk) 6:46 PM Rent is due by the 4th. The $150 …" at bounding box center [612, 353] width 639 height 92
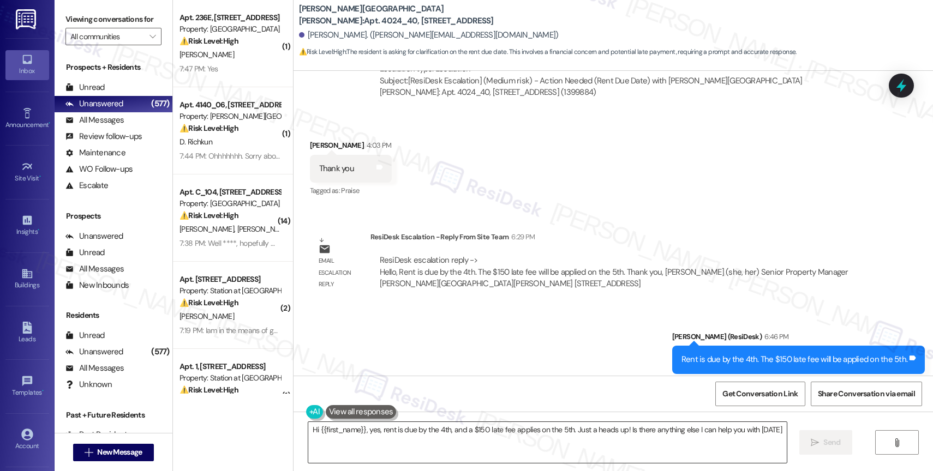
type textarea "Hi {{first_name}}, yes, rent is due by the 4th, and a $150 late fee applies on …"
click at [369, 431] on textarea "Hi {{first_name}}, yes, rent is due by the 4th, and a $150 late fee applies on …" at bounding box center [547, 442] width 478 height 41
